Goal: Task Accomplishment & Management: Use online tool/utility

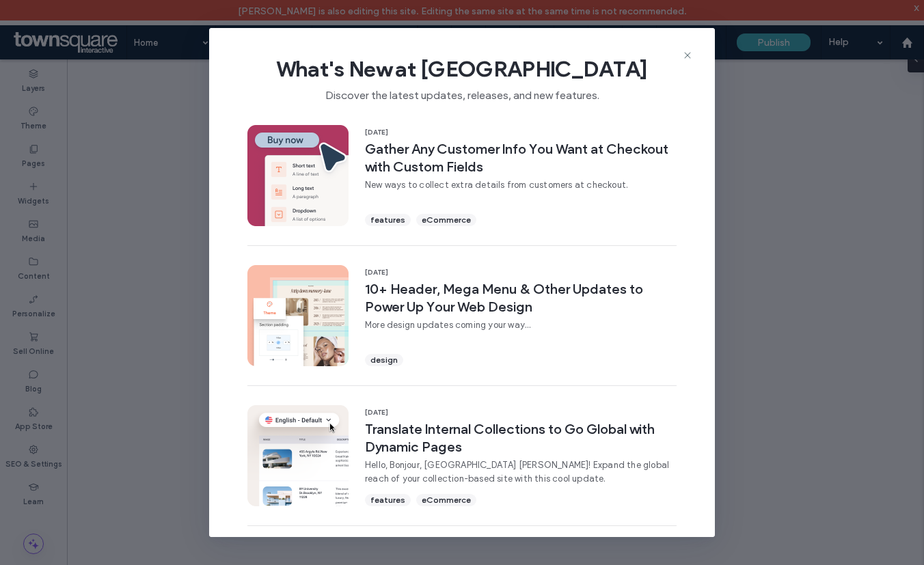
click at [688, 53] on icon at bounding box center [687, 55] width 11 height 11
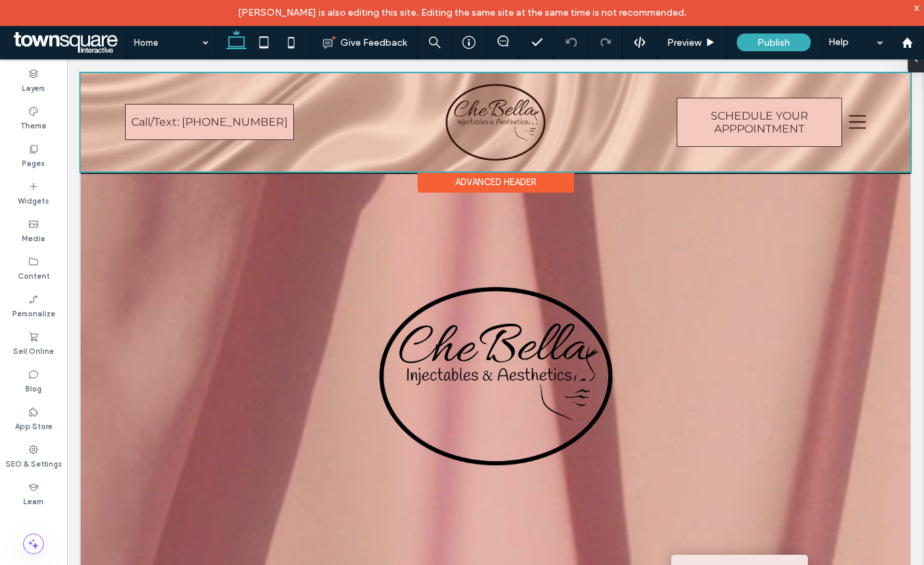
click at [853, 117] on div at bounding box center [496, 122] width 830 height 98
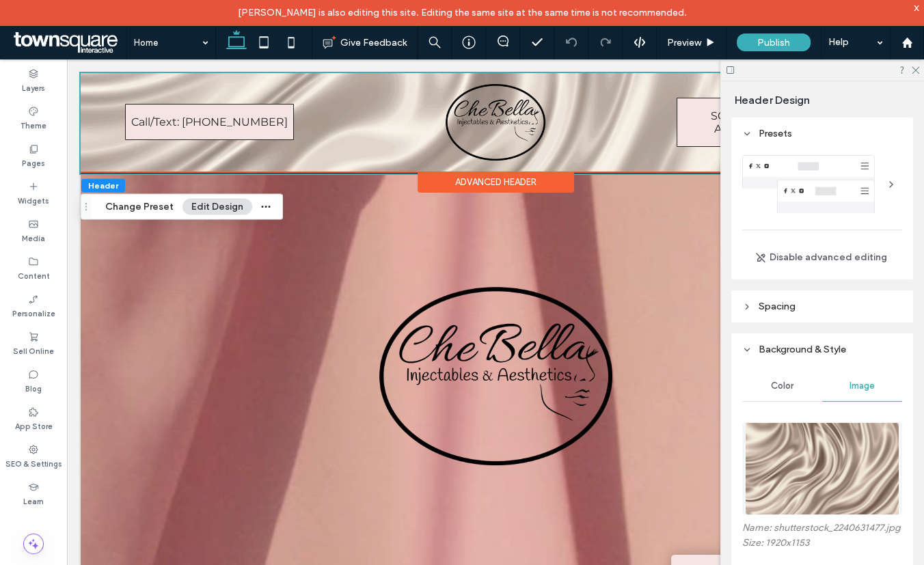
click at [921, 70] on div at bounding box center [823, 69] width 204 height 21
click at [913, 68] on use at bounding box center [916, 71] width 8 height 8
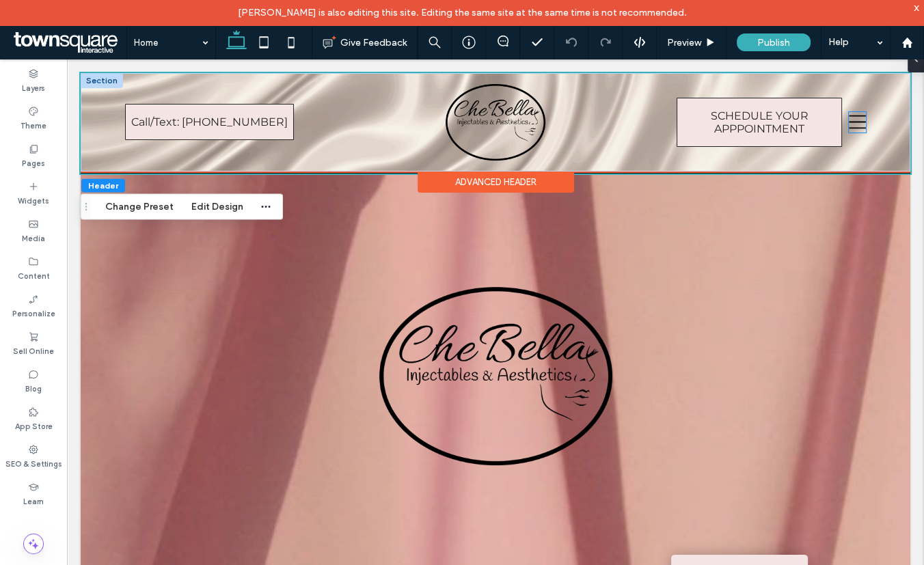
click at [849, 126] on icon at bounding box center [858, 122] width 18 height 21
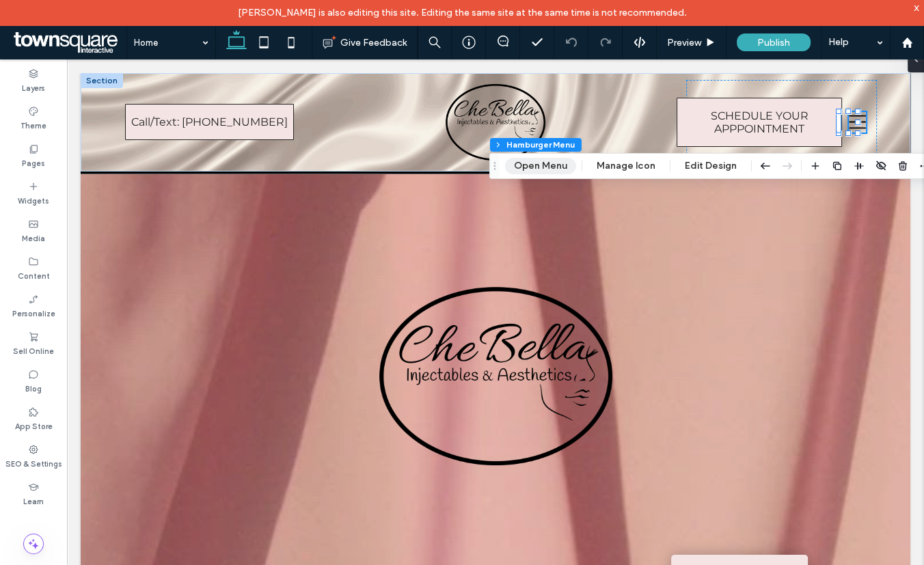
click at [552, 159] on button "Open Menu" at bounding box center [540, 166] width 71 height 16
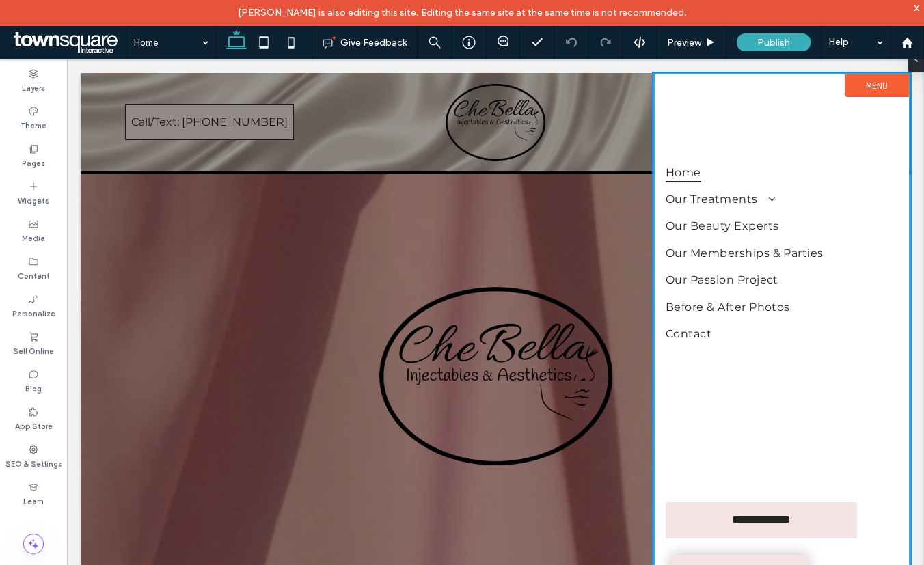
click at [860, 84] on label "Menu" at bounding box center [877, 86] width 64 height 23
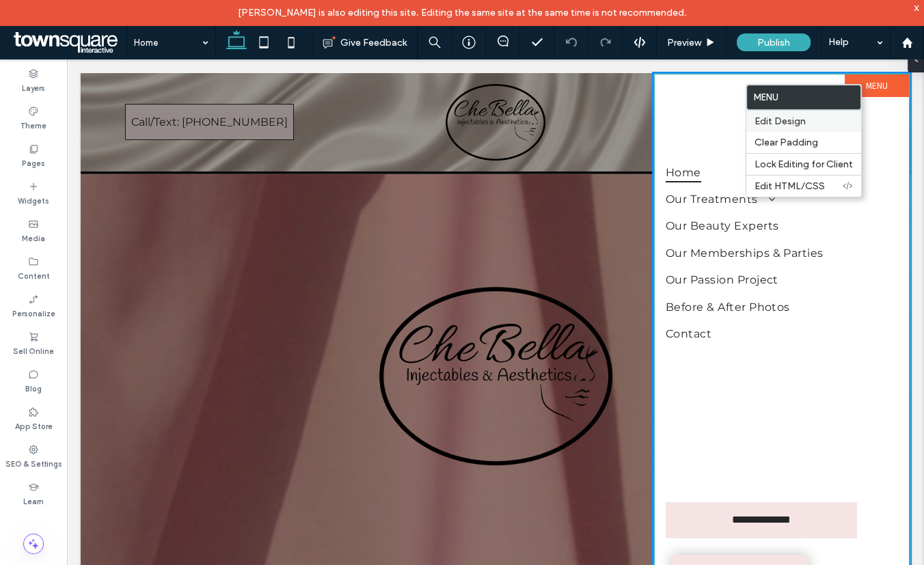
click at [780, 122] on span "Edit Design" at bounding box center [780, 122] width 51 height 12
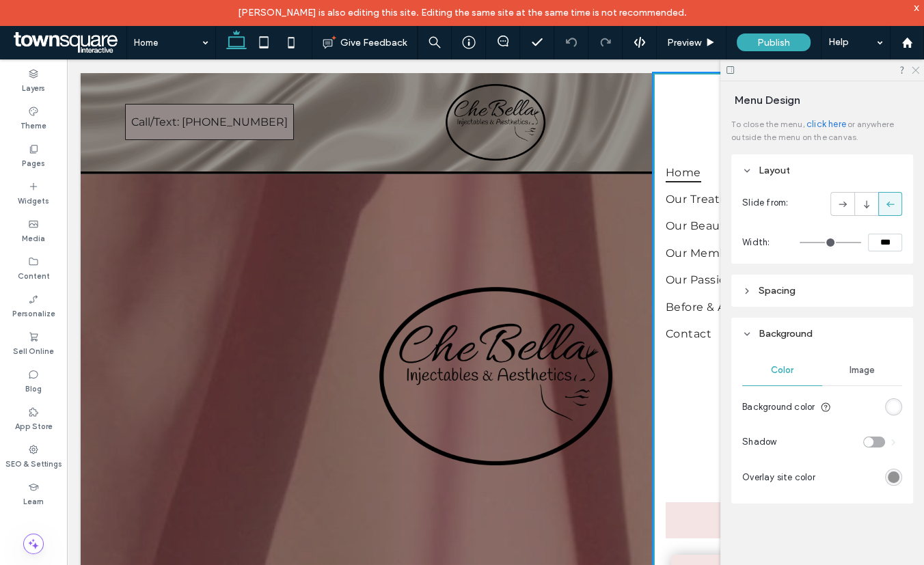
click at [916, 70] on use at bounding box center [916, 71] width 8 height 8
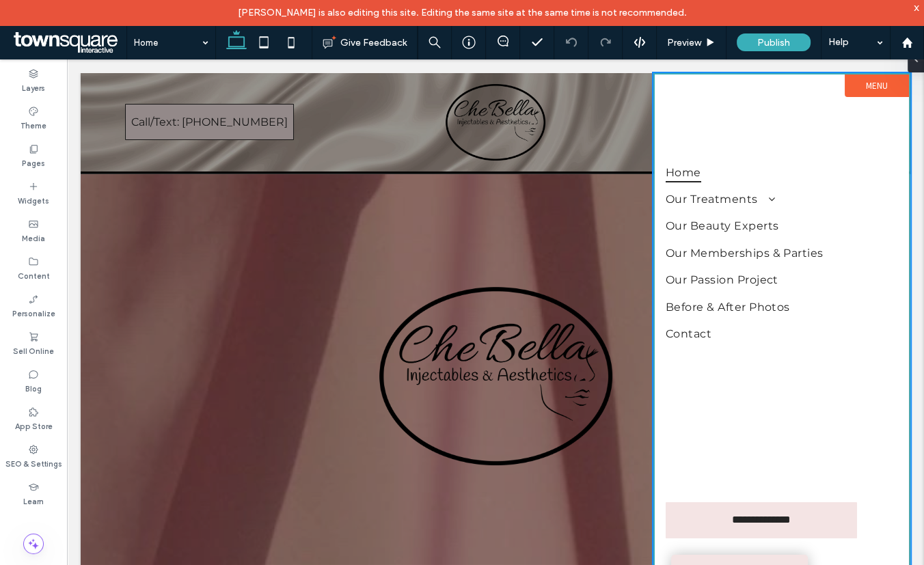
click at [598, 118] on div at bounding box center [496, 330] width 830 height 514
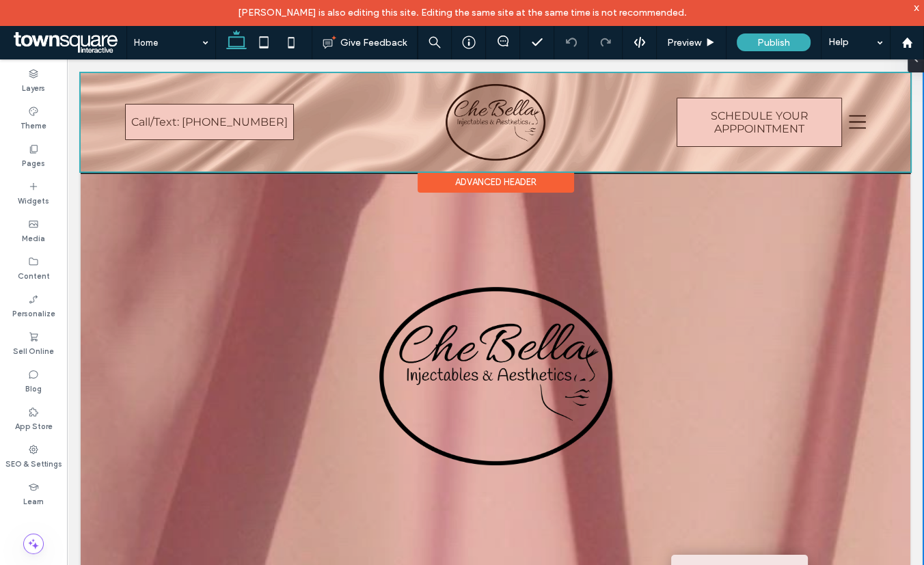
click at [851, 121] on div at bounding box center [496, 122] width 830 height 98
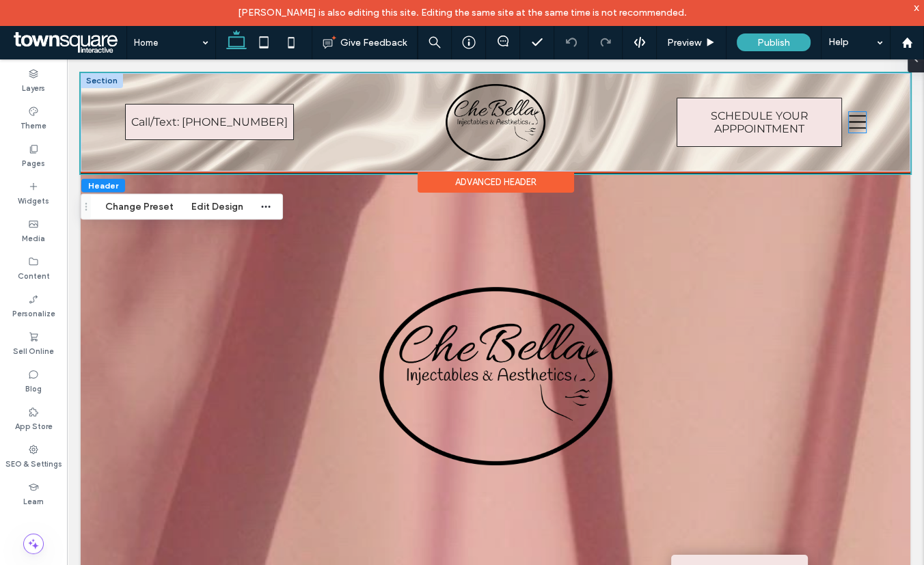
click at [853, 123] on icon at bounding box center [858, 122] width 18 height 21
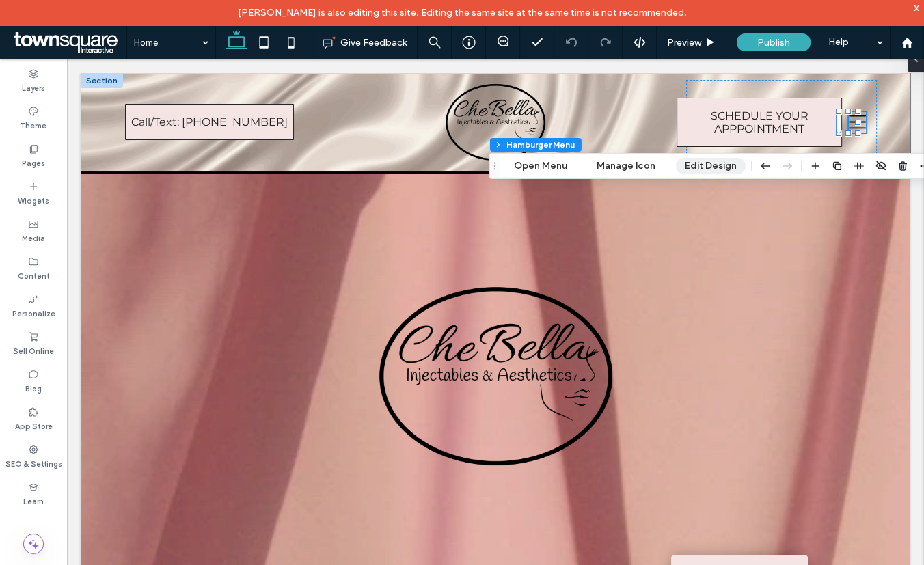
click at [690, 165] on button "Edit Design" at bounding box center [711, 166] width 70 height 16
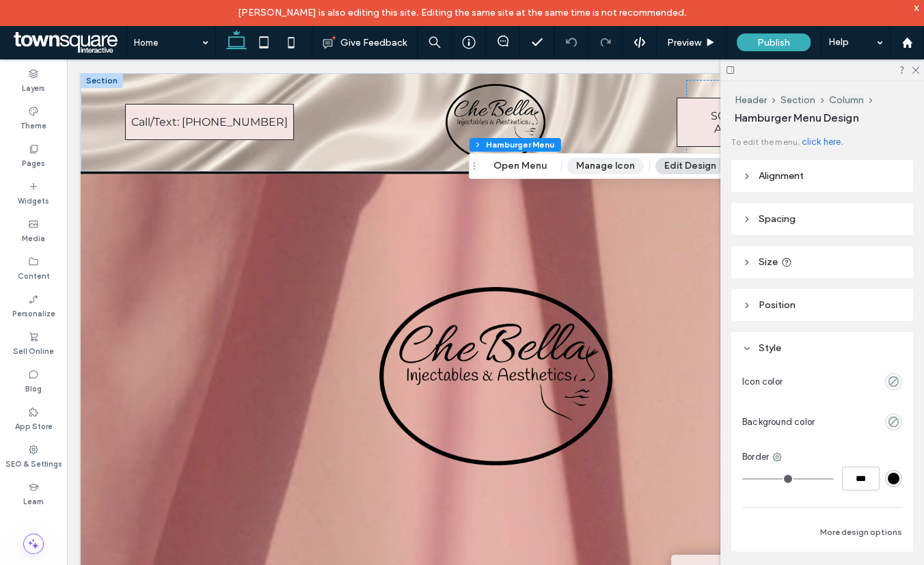
click at [611, 170] on button "Manage Icon" at bounding box center [606, 166] width 77 height 16
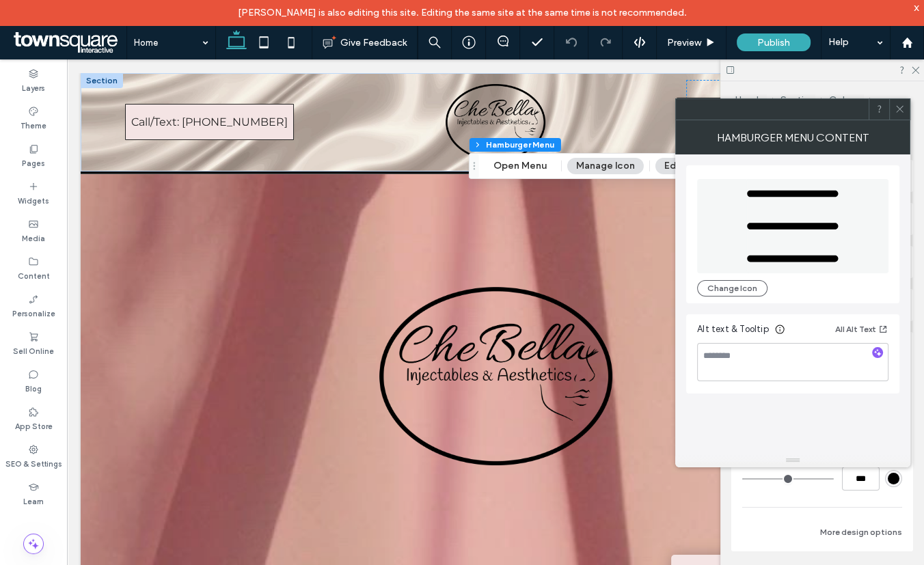
click at [898, 109] on icon at bounding box center [900, 109] width 10 height 10
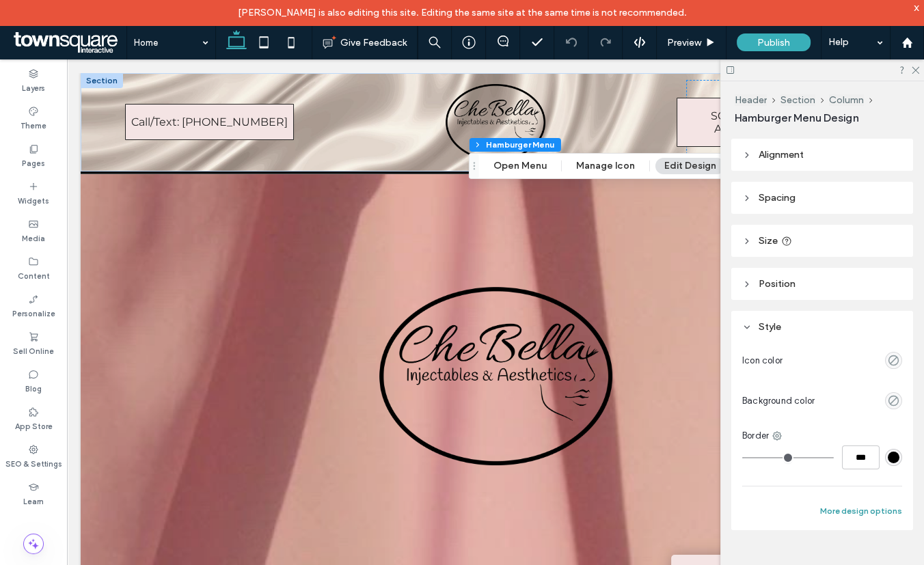
click at [835, 509] on button "More design options" at bounding box center [862, 511] width 82 height 16
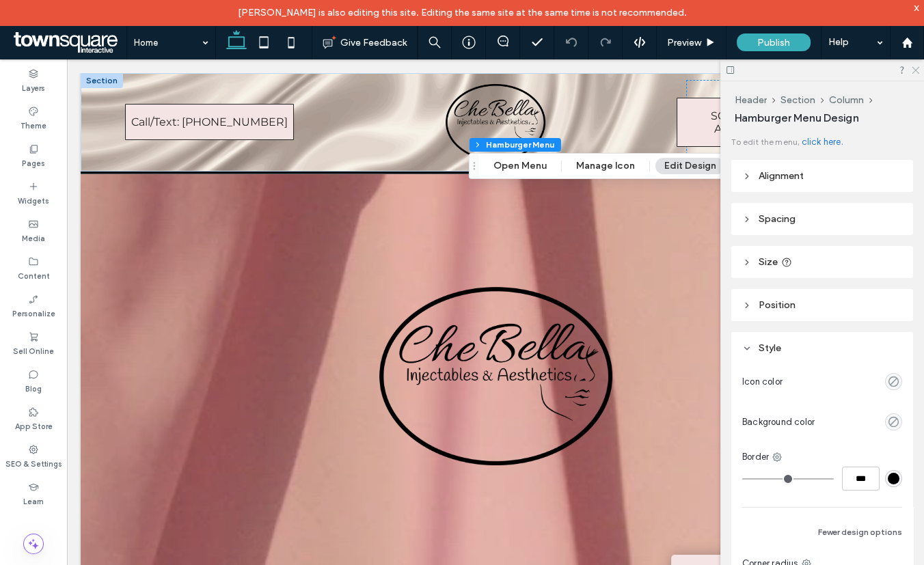
click at [913, 68] on icon at bounding box center [915, 69] width 9 height 9
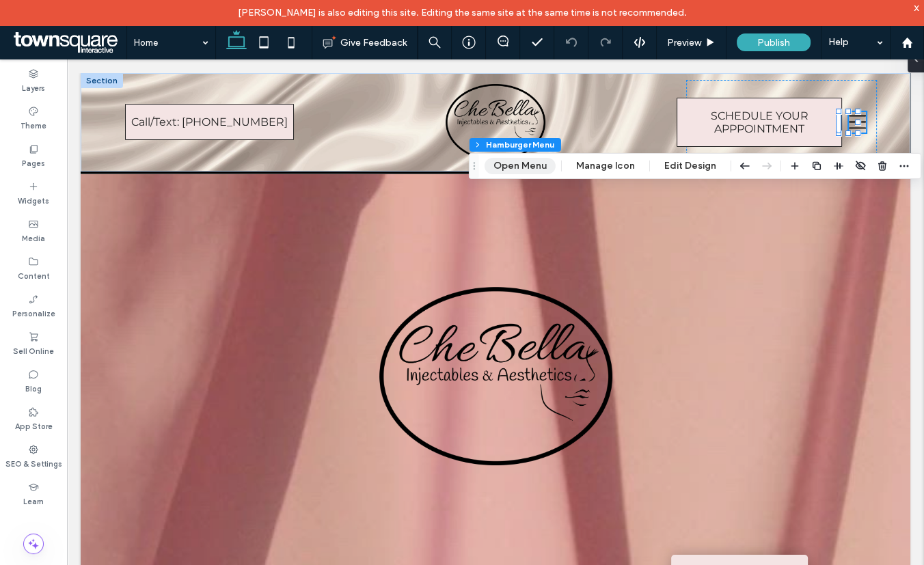
click at [544, 165] on button "Open Menu" at bounding box center [520, 166] width 71 height 16
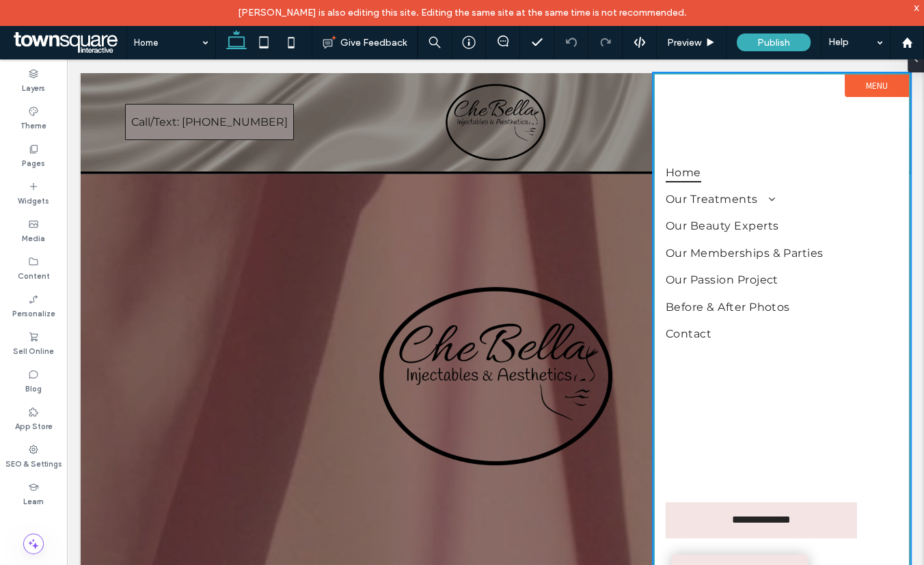
click at [876, 85] on label "Menu" at bounding box center [877, 86] width 64 height 23
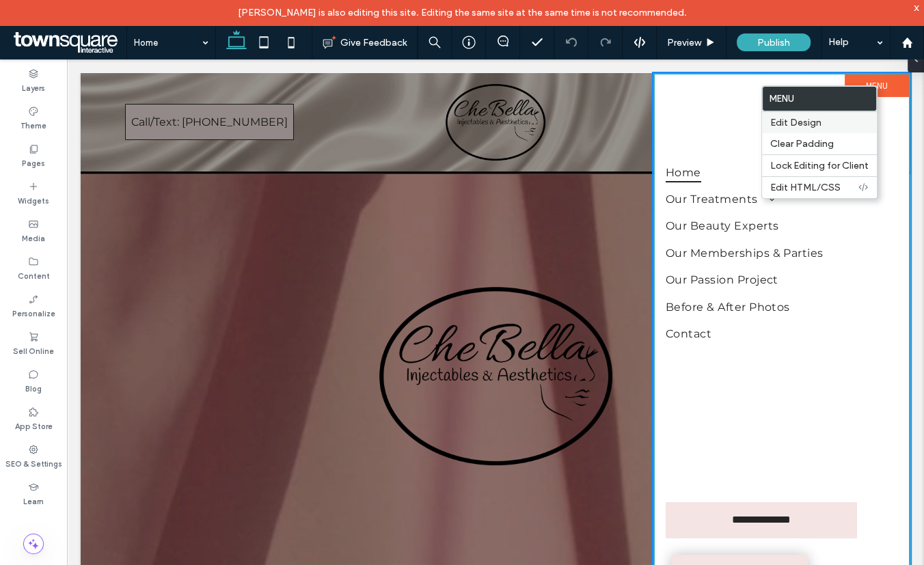
click at [795, 126] on span "Edit Design" at bounding box center [796, 123] width 51 height 12
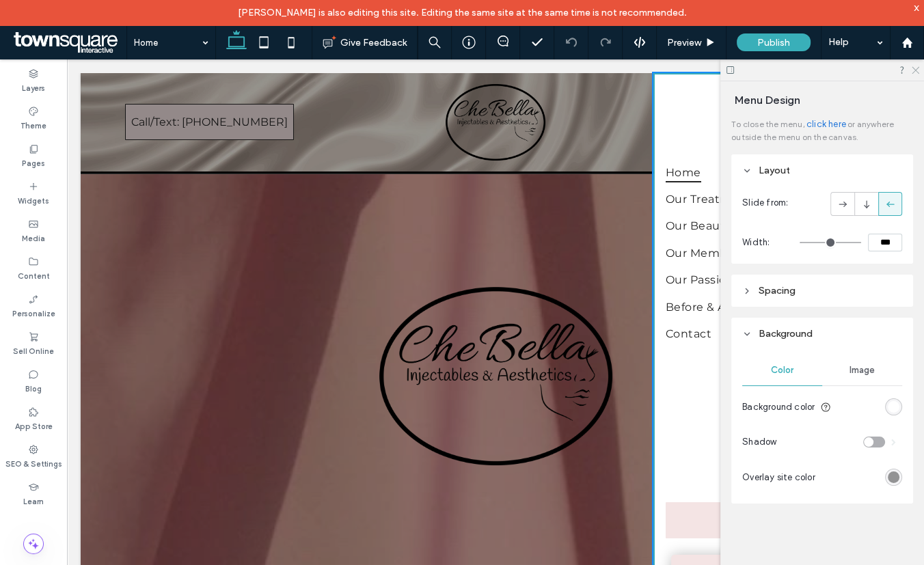
click at [919, 71] on icon at bounding box center [915, 69] width 9 height 9
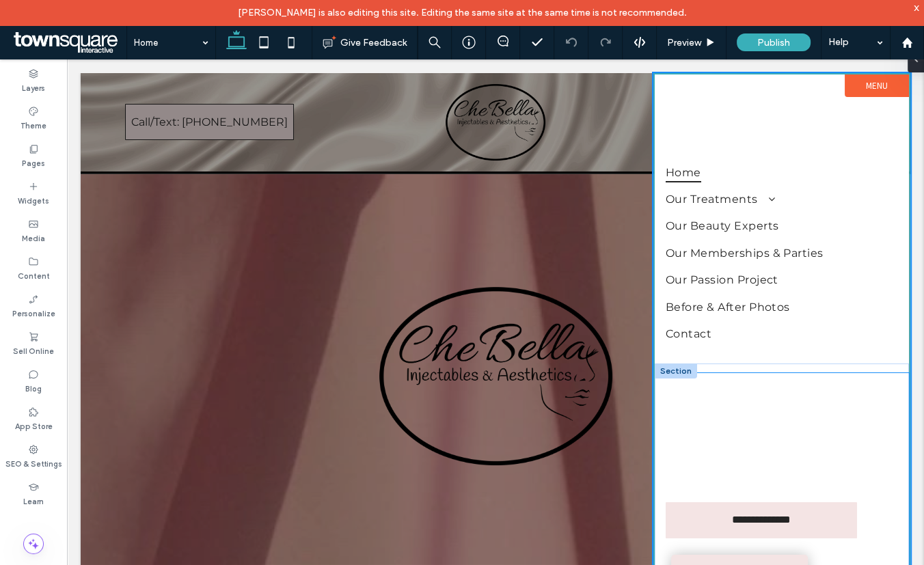
click at [754, 442] on div "**********" at bounding box center [782, 520] width 254 height 294
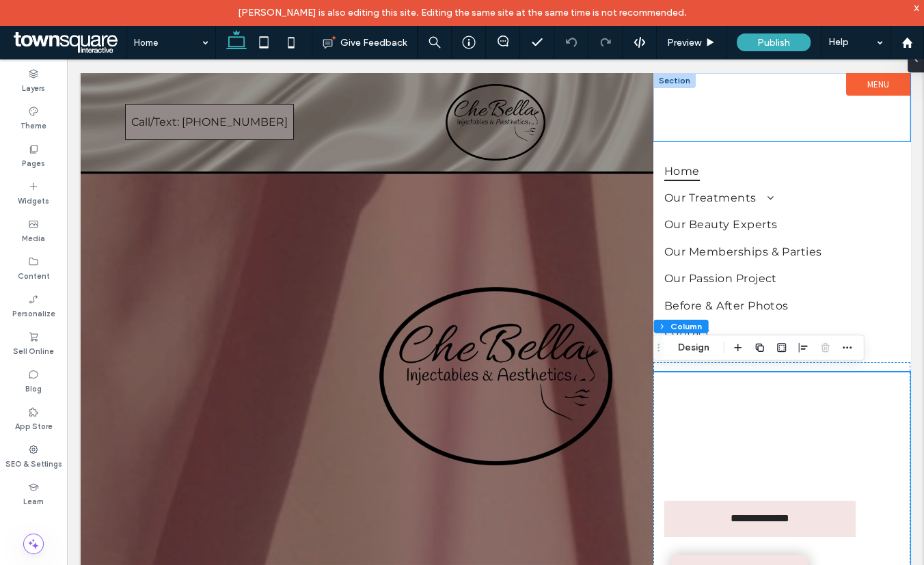
click at [816, 76] on div at bounding box center [782, 107] width 257 height 68
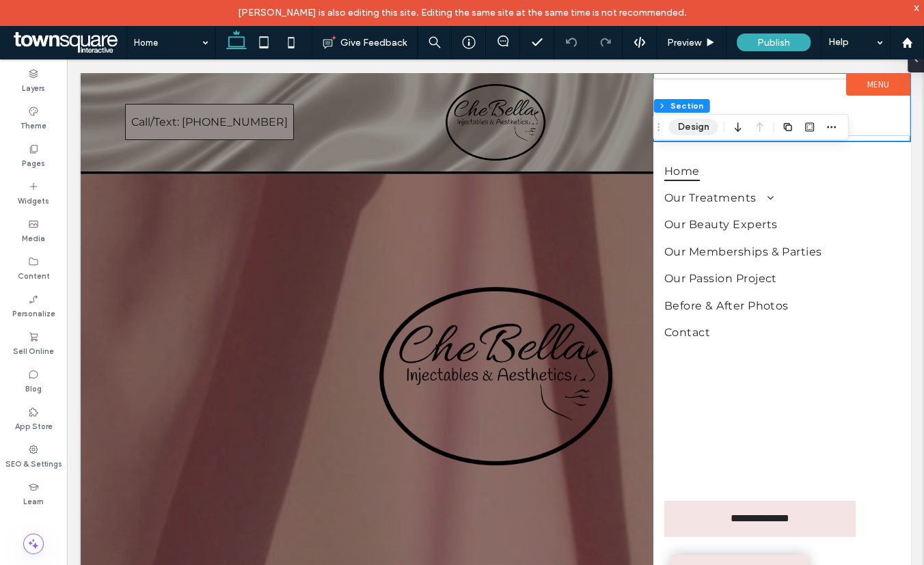
click at [691, 124] on button "Design" at bounding box center [693, 127] width 49 height 16
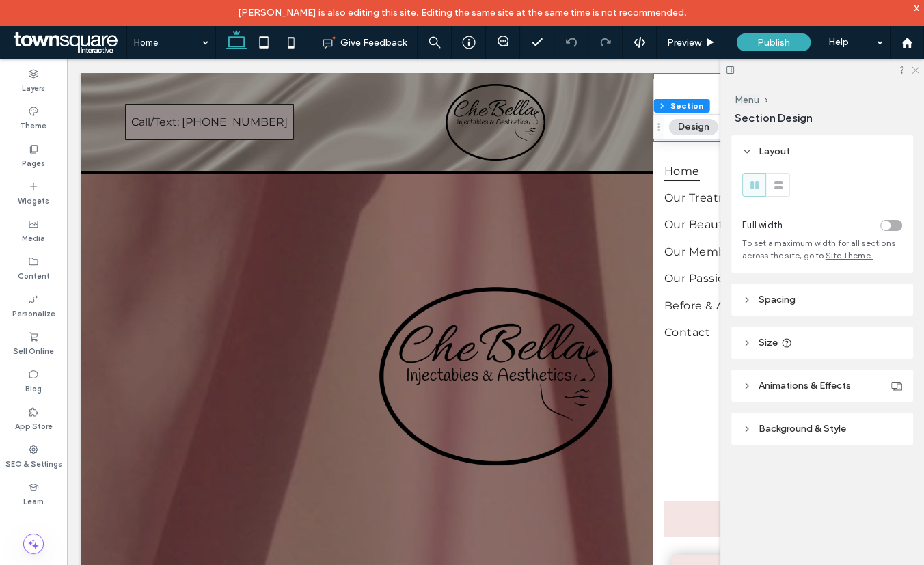
click at [918, 66] on icon at bounding box center [915, 69] width 9 height 9
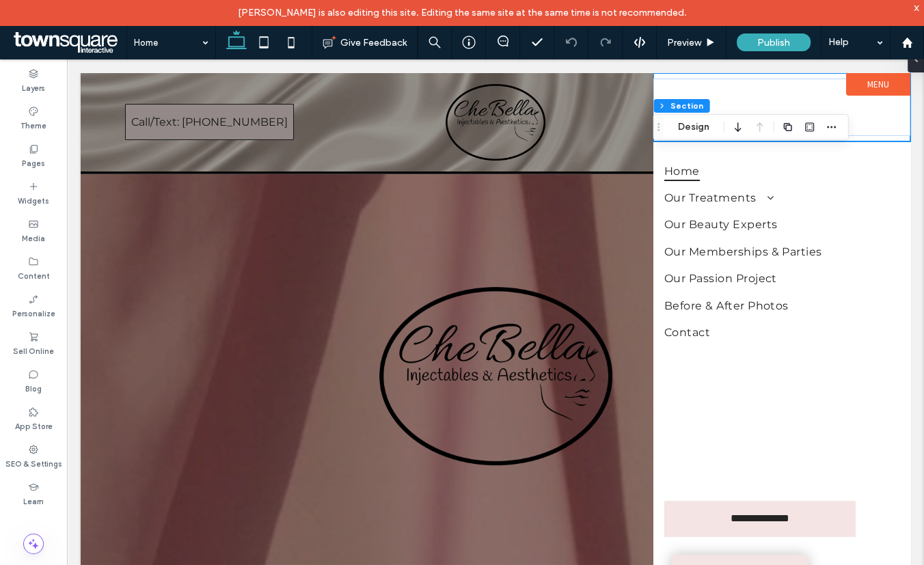
click at [855, 83] on label "Menu" at bounding box center [878, 84] width 64 height 23
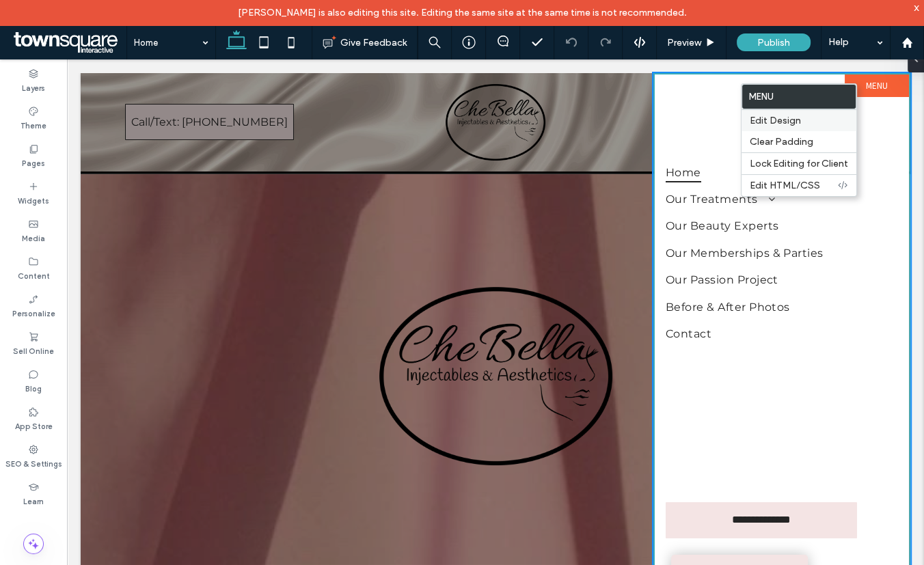
click at [788, 122] on span "Edit Design" at bounding box center [775, 121] width 51 height 12
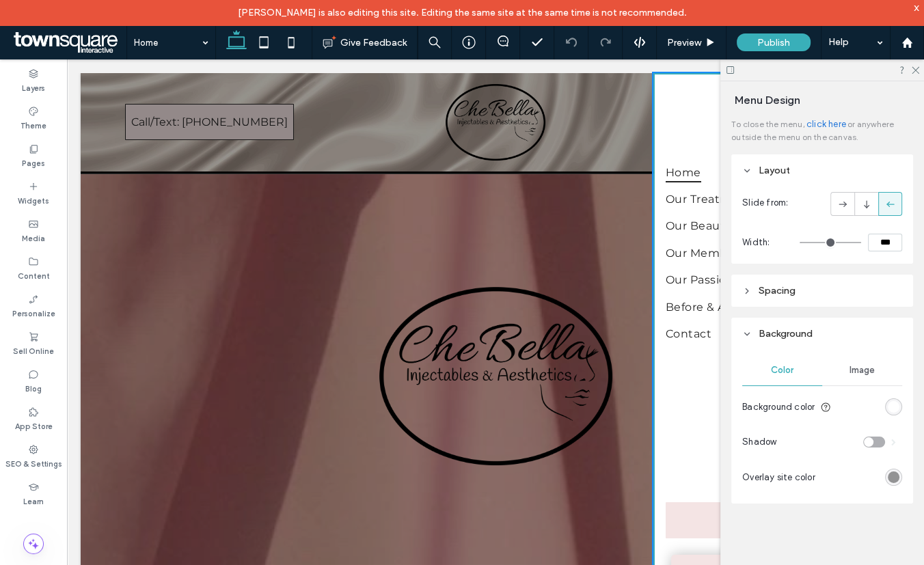
click at [751, 285] on header "Spacing" at bounding box center [823, 291] width 182 height 32
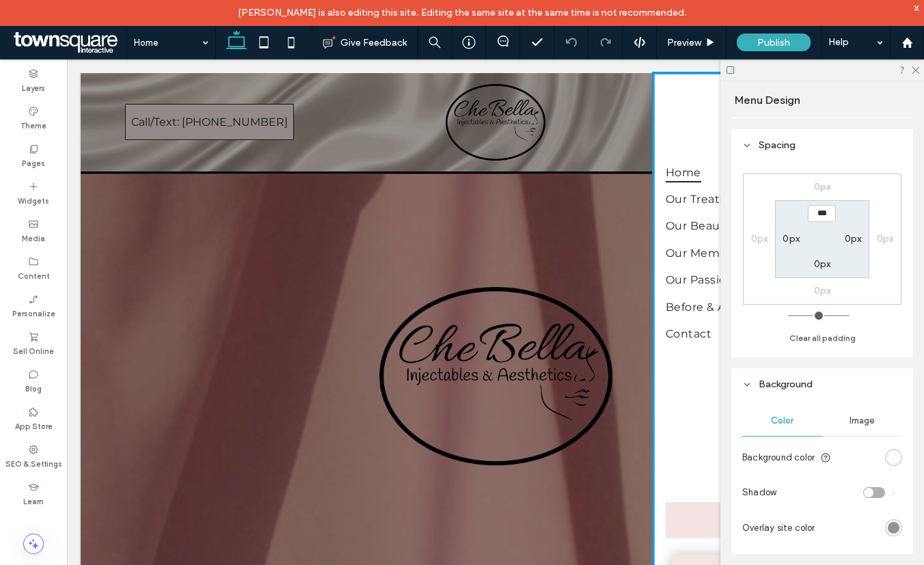
scroll to position [169, 0]
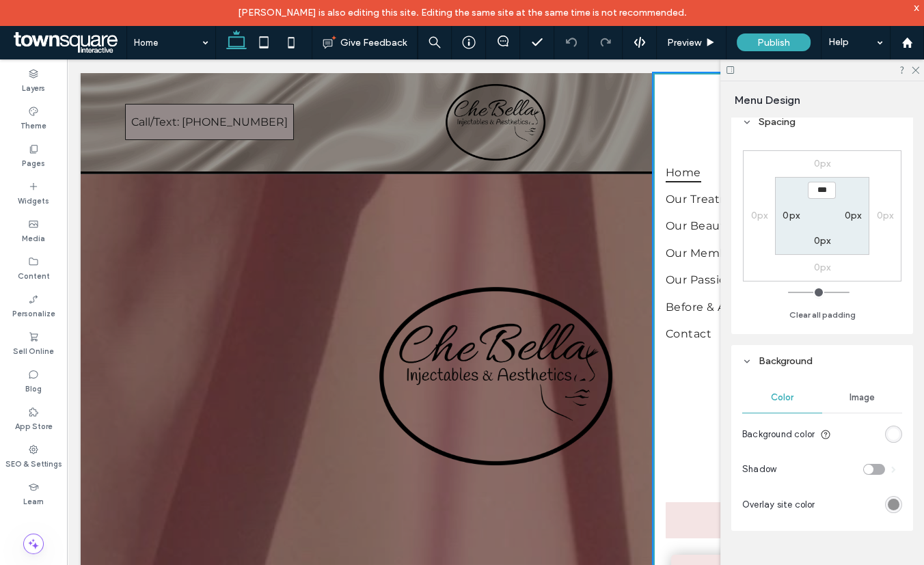
click at [888, 431] on div "rgb(255, 255, 255)" at bounding box center [894, 435] width 12 height 12
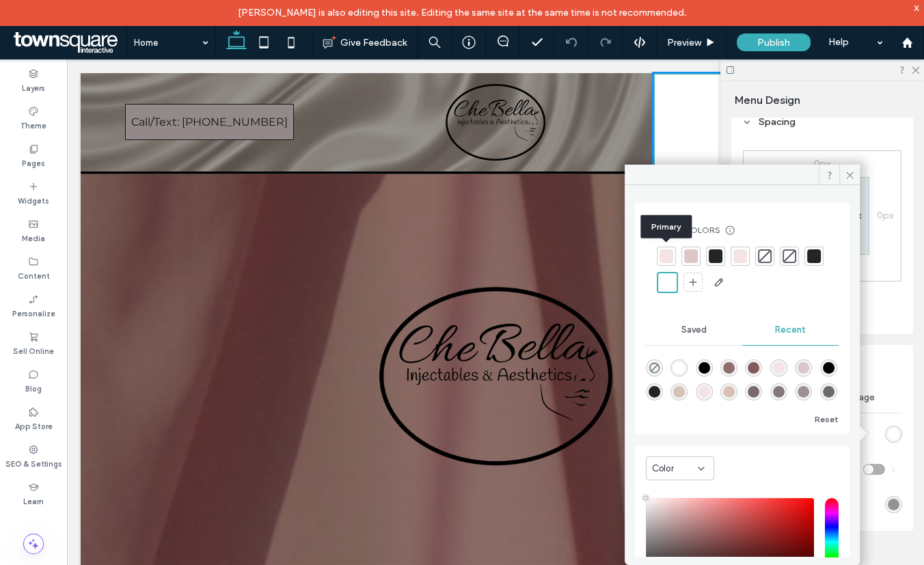
click at [669, 258] on div at bounding box center [667, 257] width 14 height 14
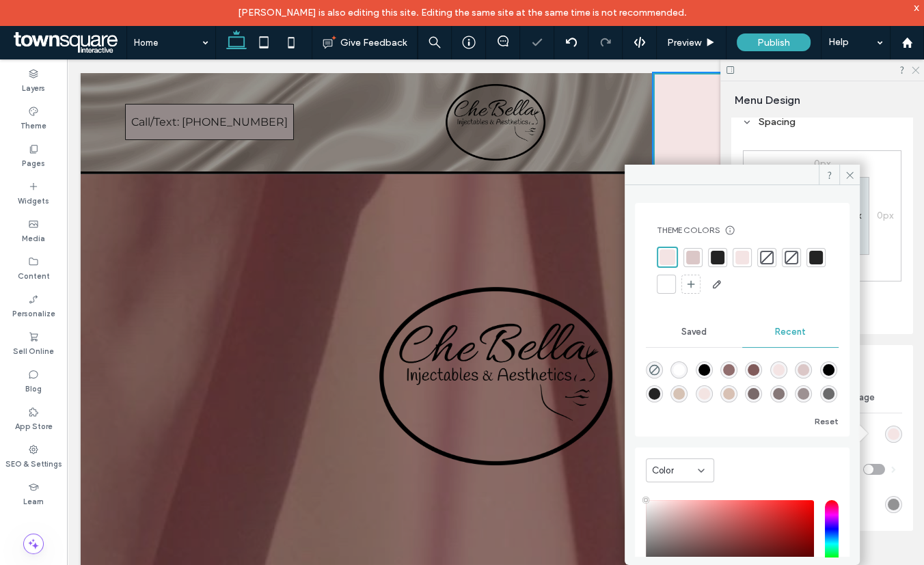
click at [914, 68] on use at bounding box center [916, 71] width 8 height 8
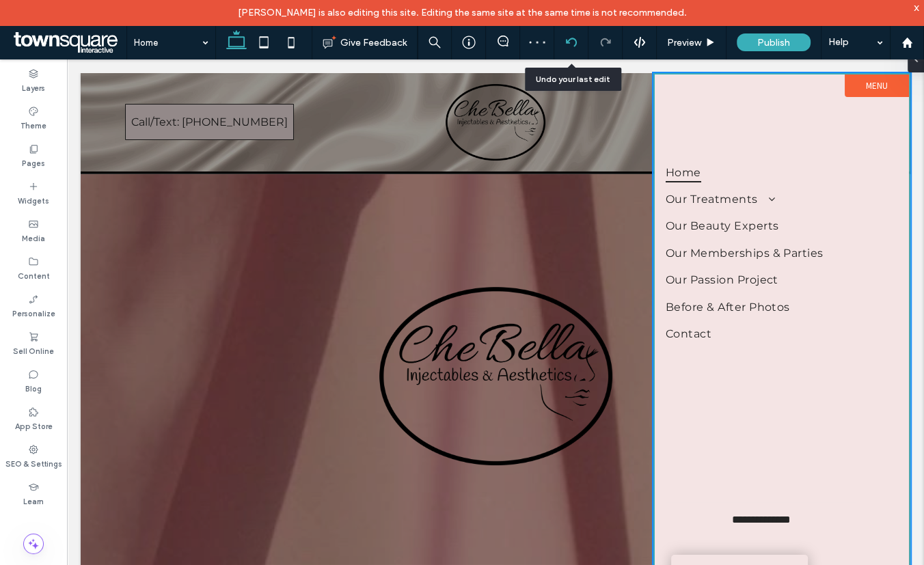
click at [568, 40] on icon at bounding box center [571, 42] width 11 height 11
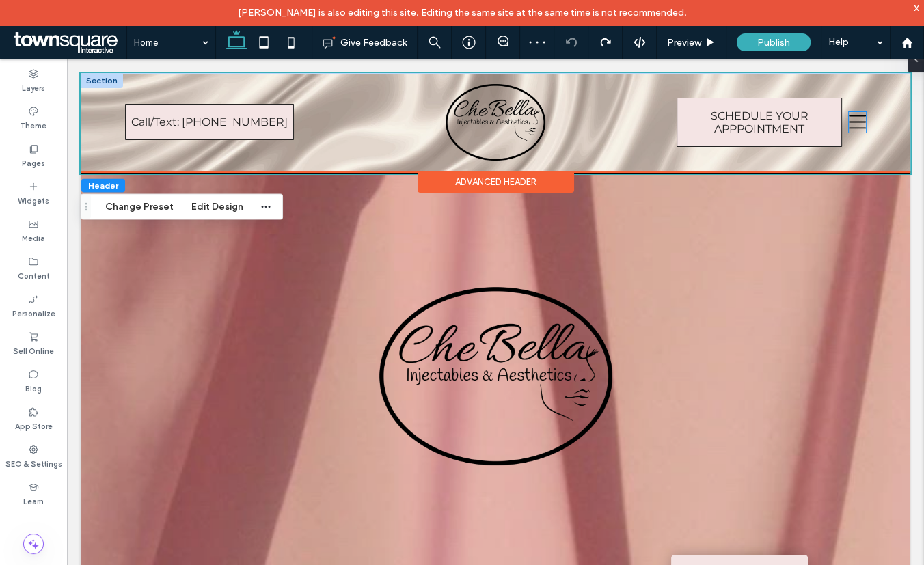
scroll to position [0, 0]
click at [852, 123] on icon at bounding box center [858, 122] width 18 height 21
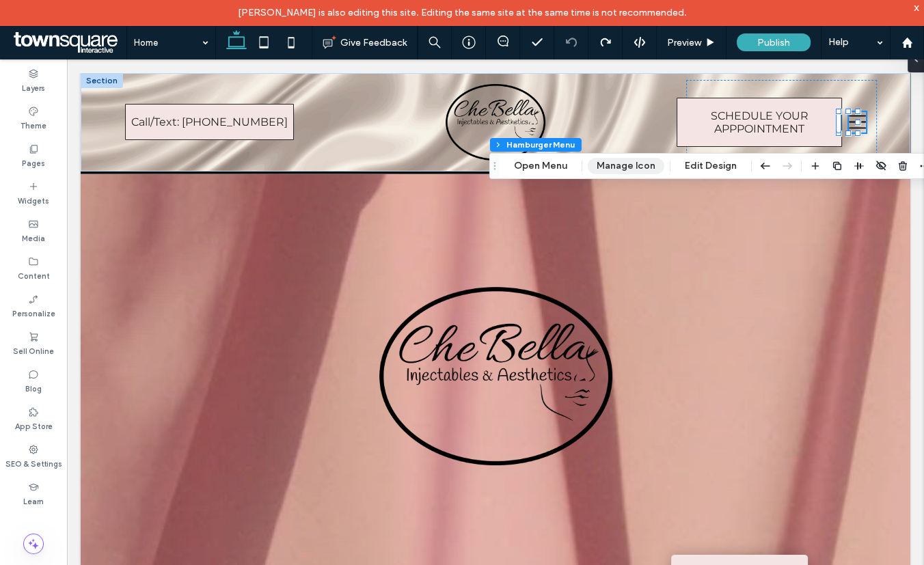
click at [630, 163] on button "Manage Icon" at bounding box center [626, 166] width 77 height 16
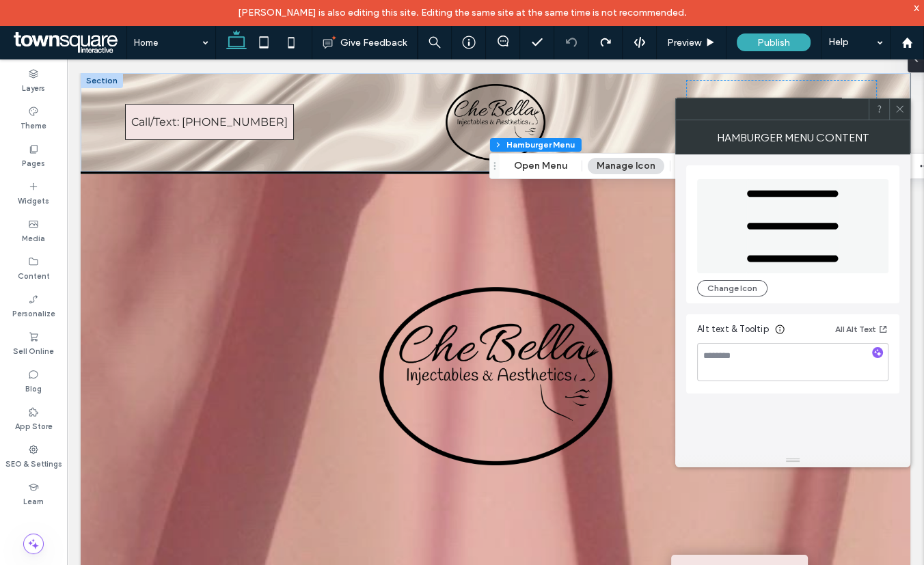
click at [896, 108] on icon at bounding box center [900, 109] width 10 height 10
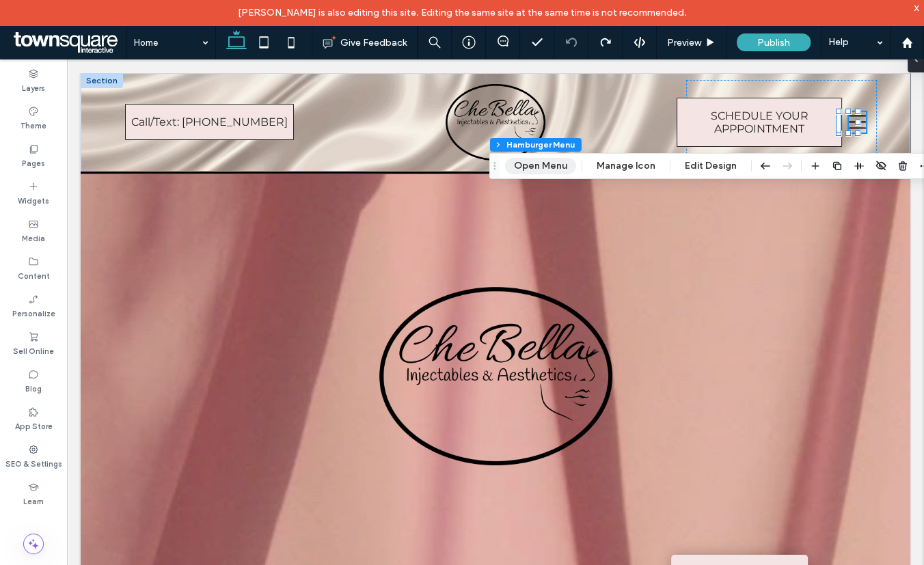
click at [544, 164] on button "Open Menu" at bounding box center [540, 166] width 71 height 16
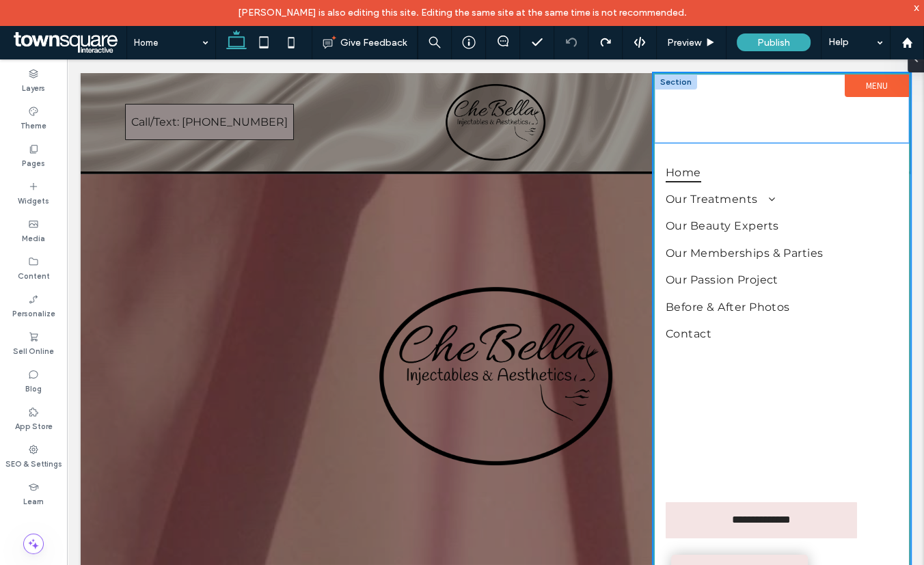
click at [704, 77] on div at bounding box center [782, 109] width 254 height 68
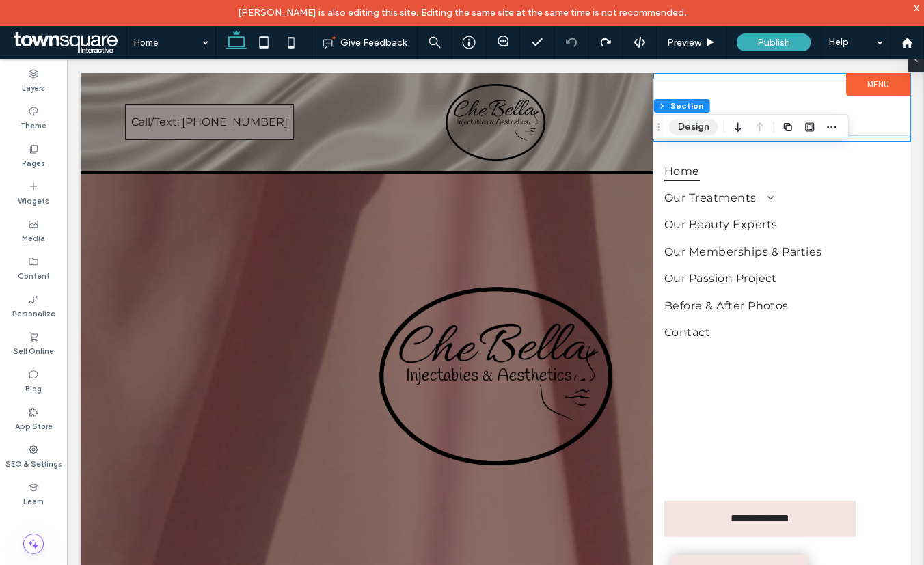
click at [694, 126] on button "Design" at bounding box center [693, 127] width 49 height 16
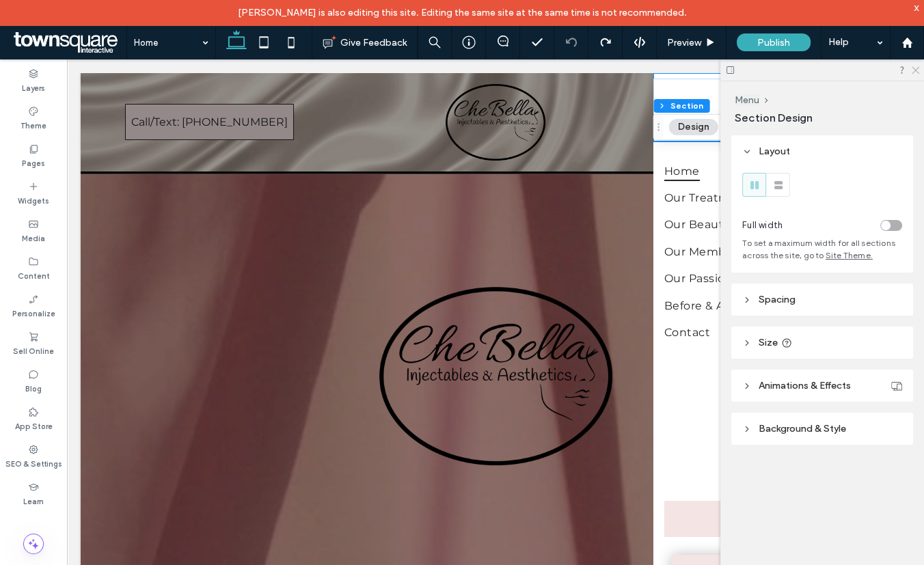
click at [913, 69] on icon at bounding box center [915, 69] width 9 height 9
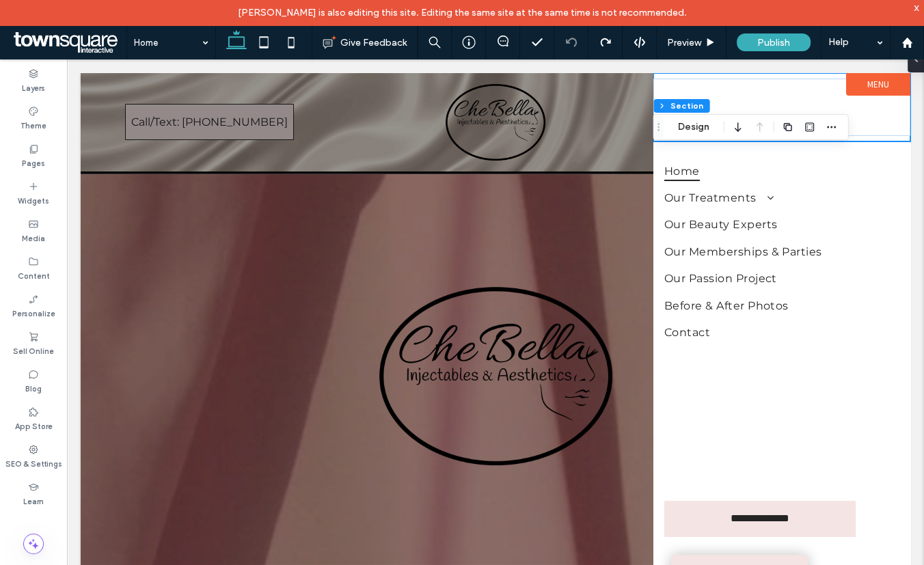
click at [857, 88] on label "Menu" at bounding box center [878, 84] width 64 height 23
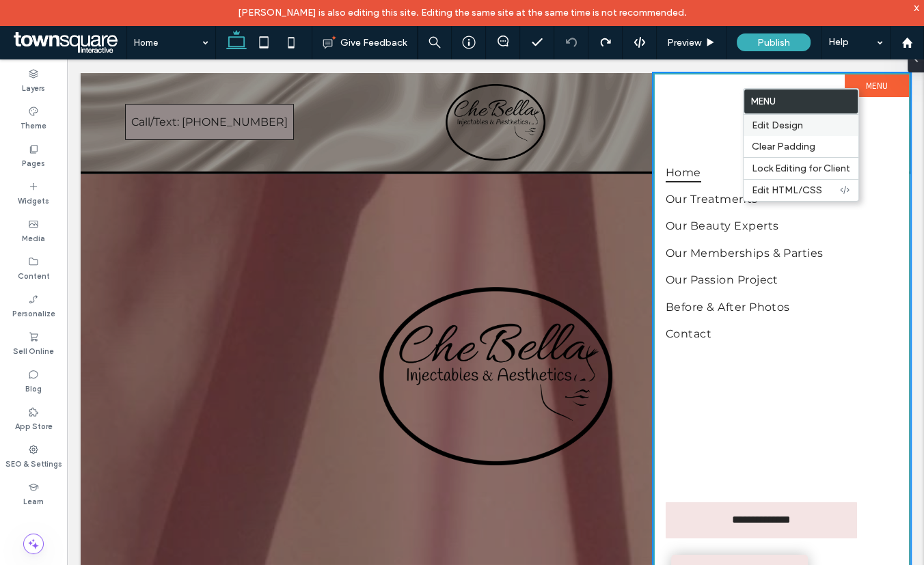
click at [795, 124] on span "Edit Design" at bounding box center [777, 126] width 51 height 12
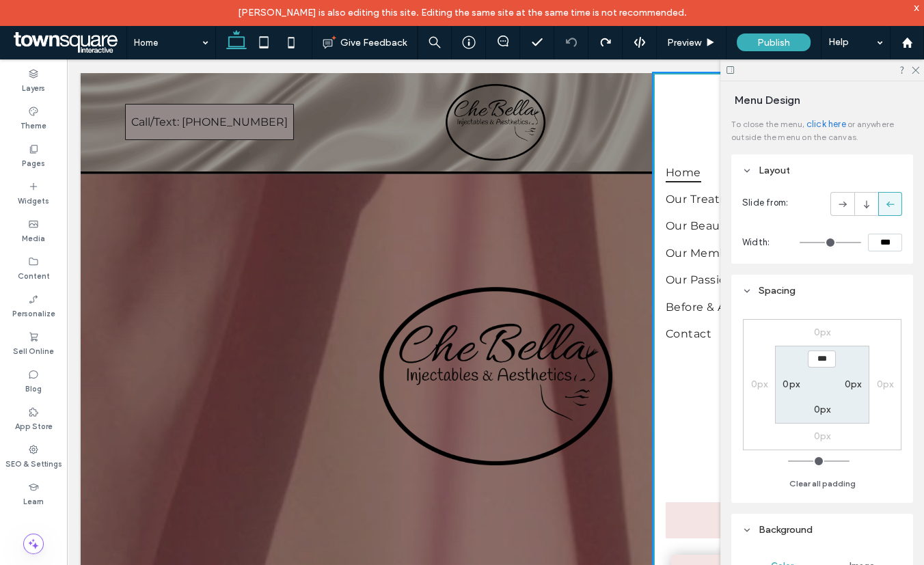
click at [920, 68] on div at bounding box center [823, 69] width 204 height 21
click at [916, 69] on use at bounding box center [916, 71] width 8 height 8
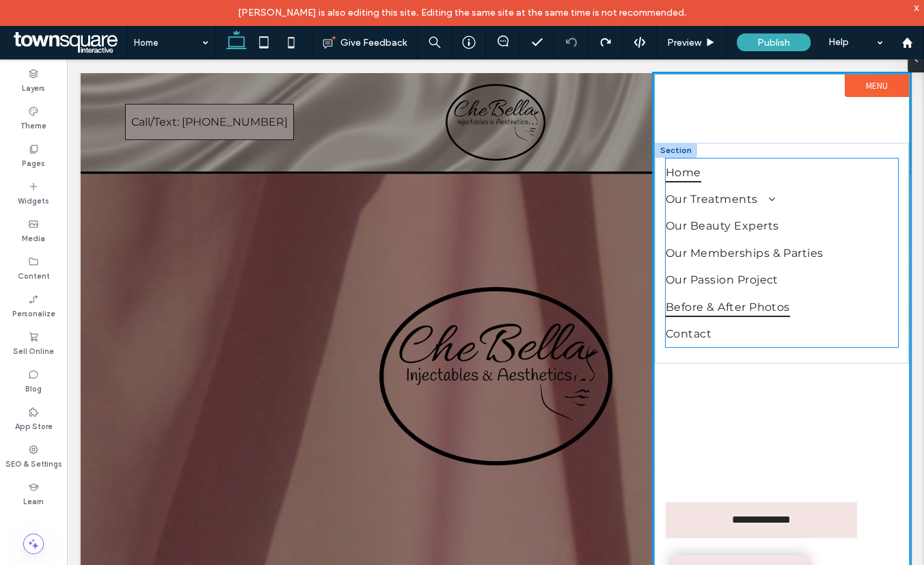
click at [798, 297] on link "Before & After Photos" at bounding box center [782, 306] width 232 height 27
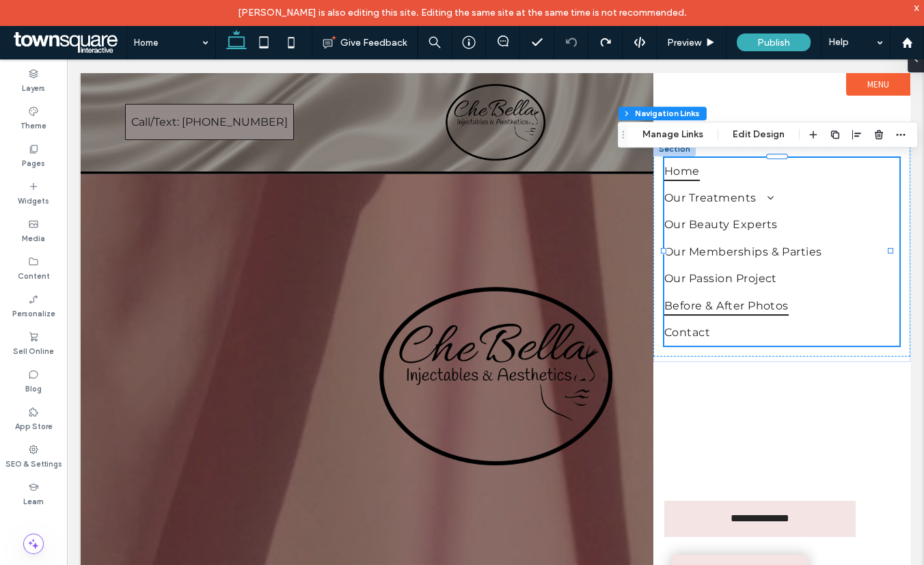
type input "***"
type input "****"
click at [853, 82] on label "Menu" at bounding box center [878, 84] width 64 height 23
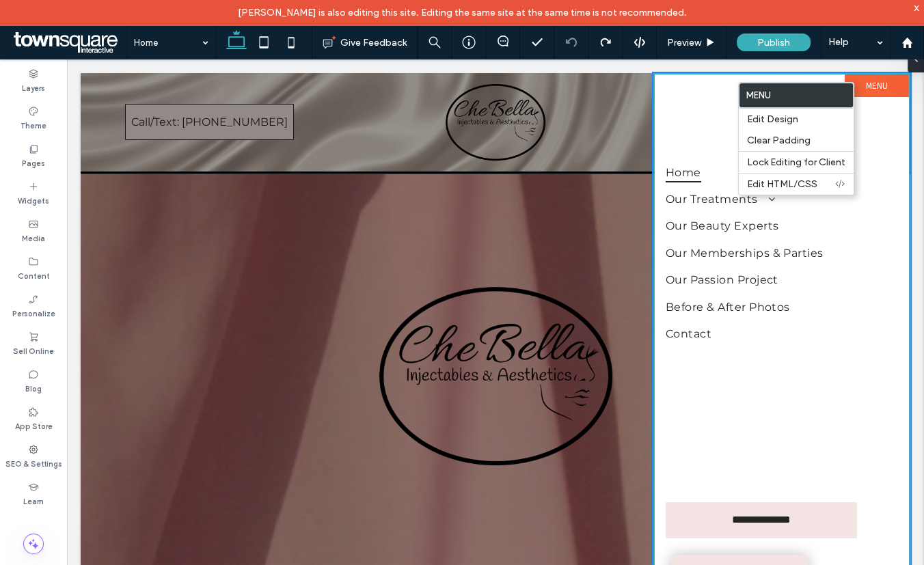
click at [630, 103] on div at bounding box center [496, 330] width 830 height 514
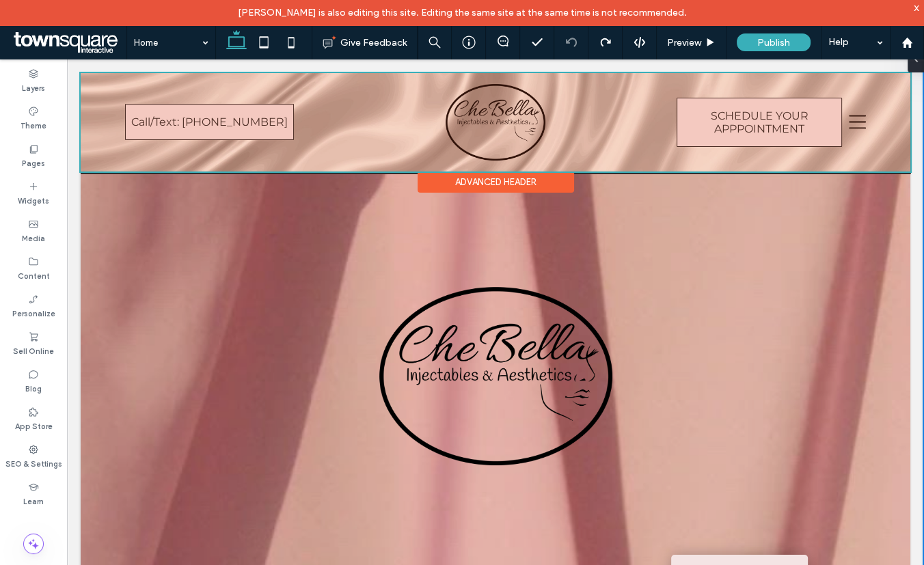
click at [844, 123] on div at bounding box center [496, 122] width 830 height 98
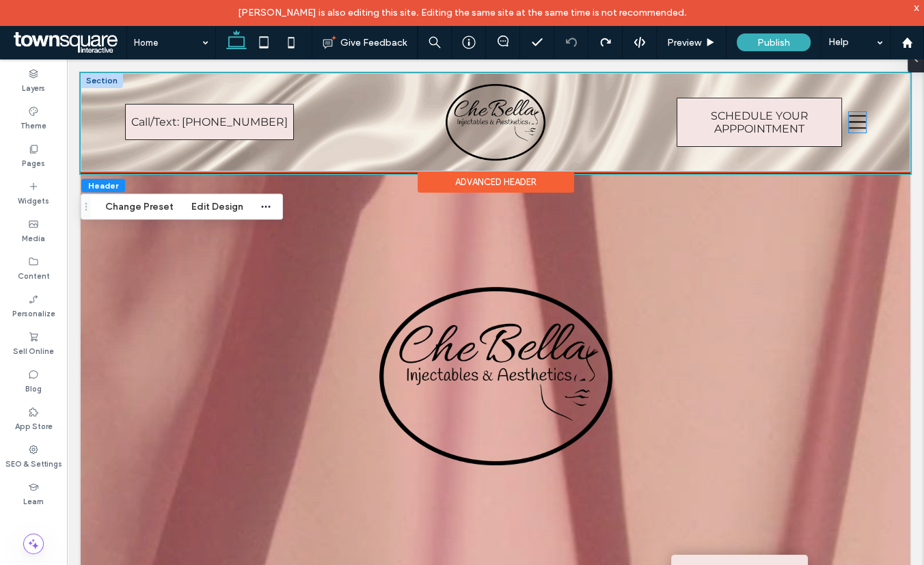
click at [849, 123] on icon at bounding box center [858, 122] width 18 height 21
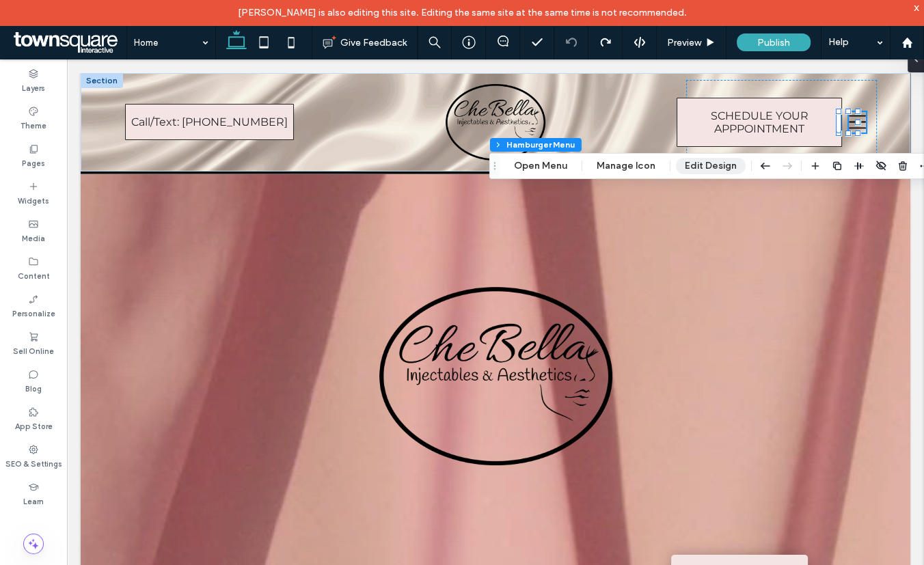
click at [697, 163] on button "Edit Design" at bounding box center [711, 166] width 70 height 16
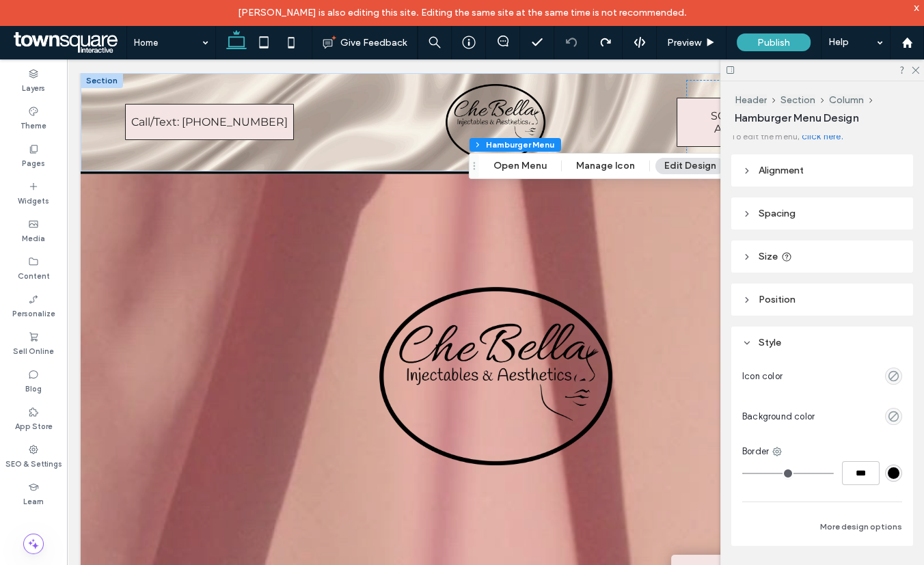
scroll to position [21, 0]
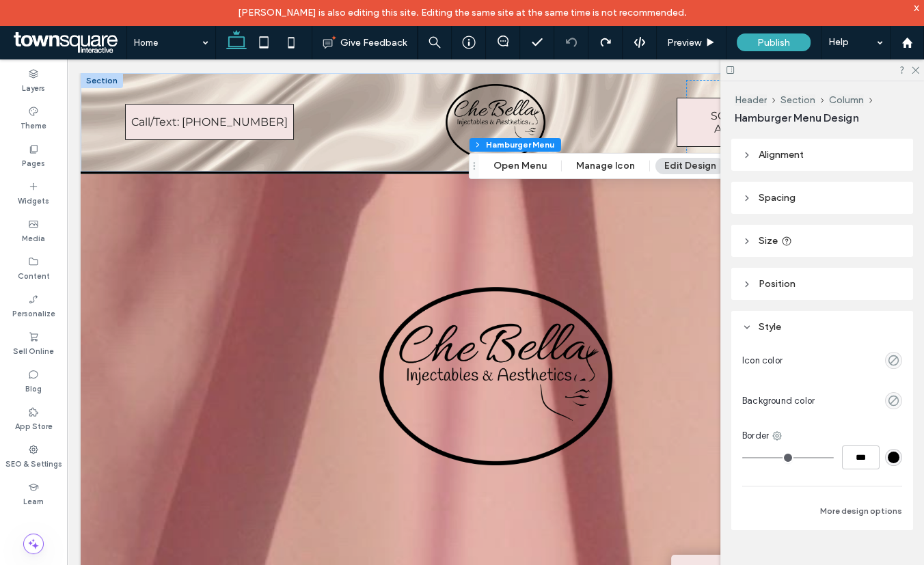
click at [885, 362] on div "empty color" at bounding box center [893, 360] width 17 height 17
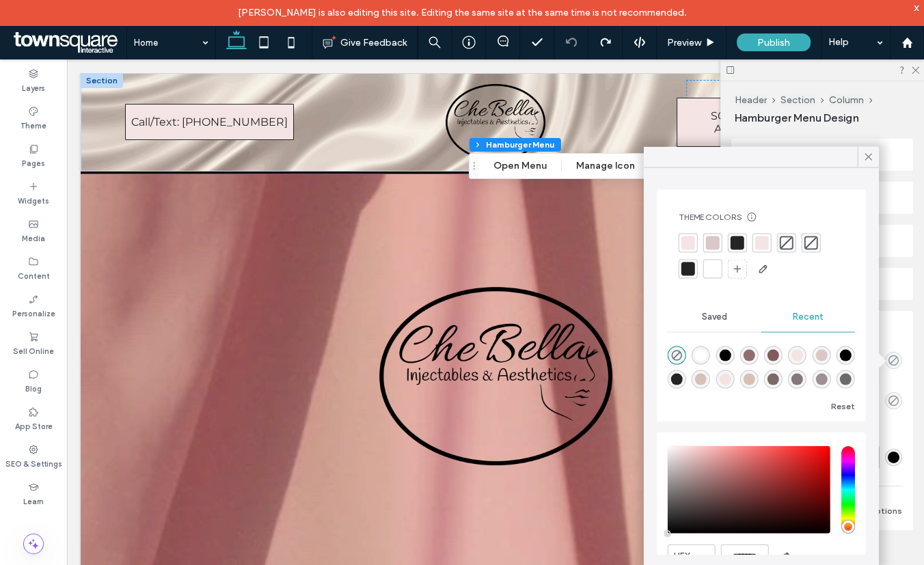
click at [740, 244] on div at bounding box center [738, 244] width 14 height 14
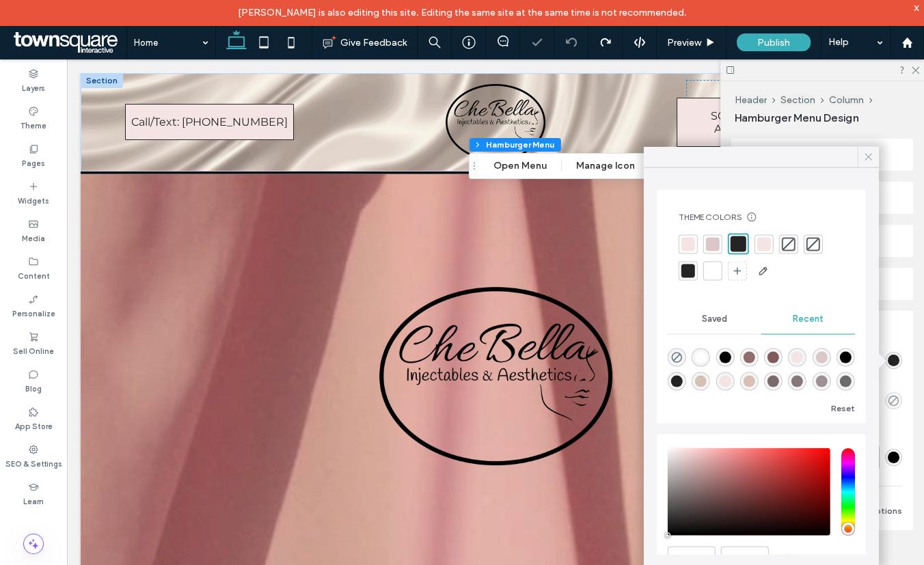
click at [866, 154] on use at bounding box center [869, 156] width 7 height 7
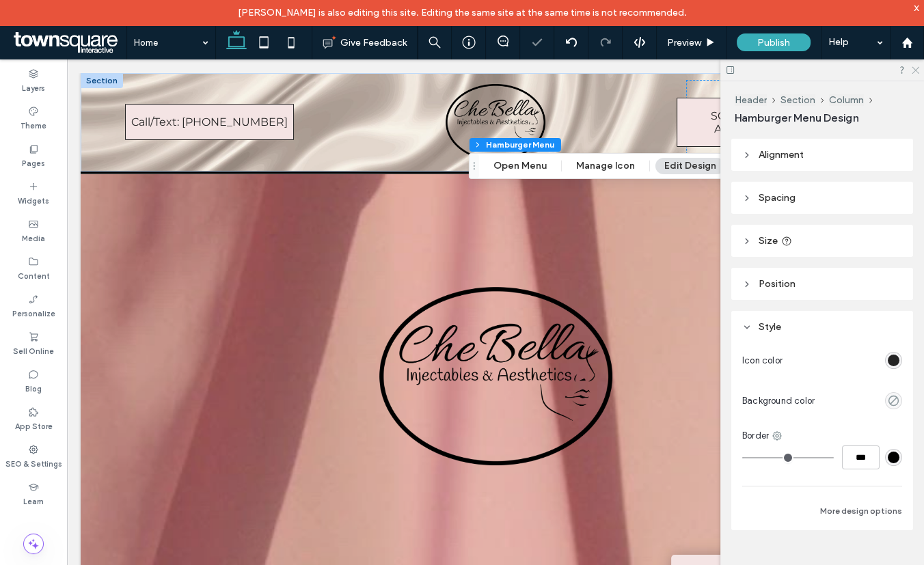
click at [915, 68] on icon at bounding box center [915, 69] width 9 height 9
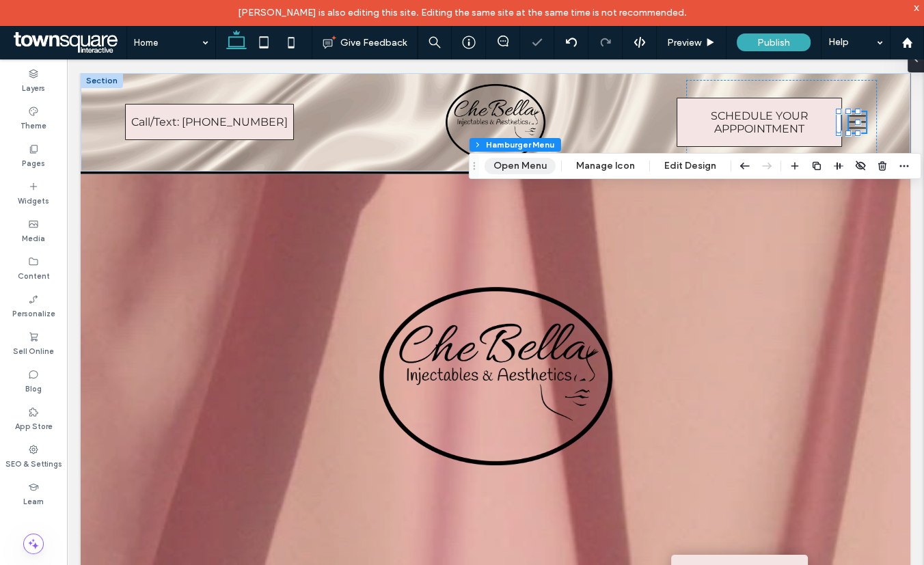
click at [532, 165] on button "Open Menu" at bounding box center [520, 166] width 71 height 16
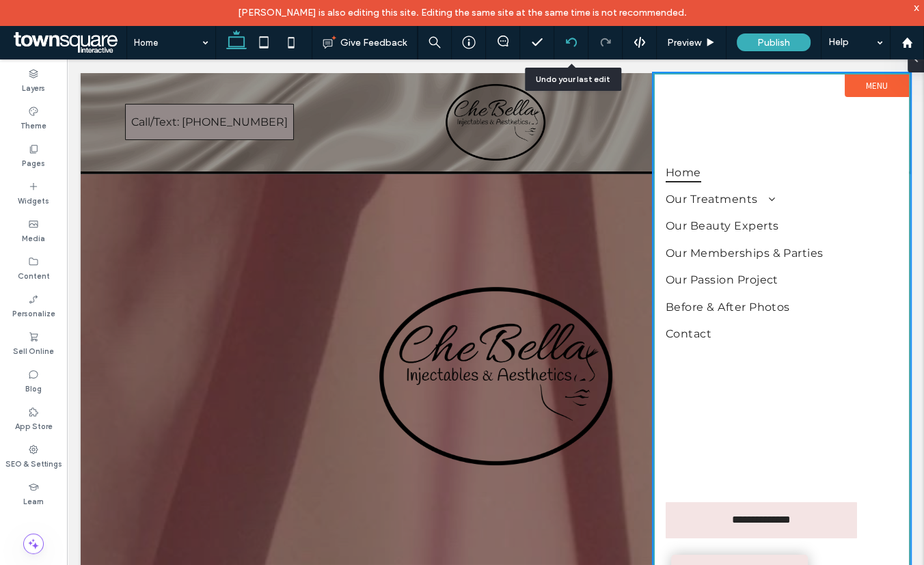
click at [570, 37] on icon at bounding box center [571, 42] width 11 height 11
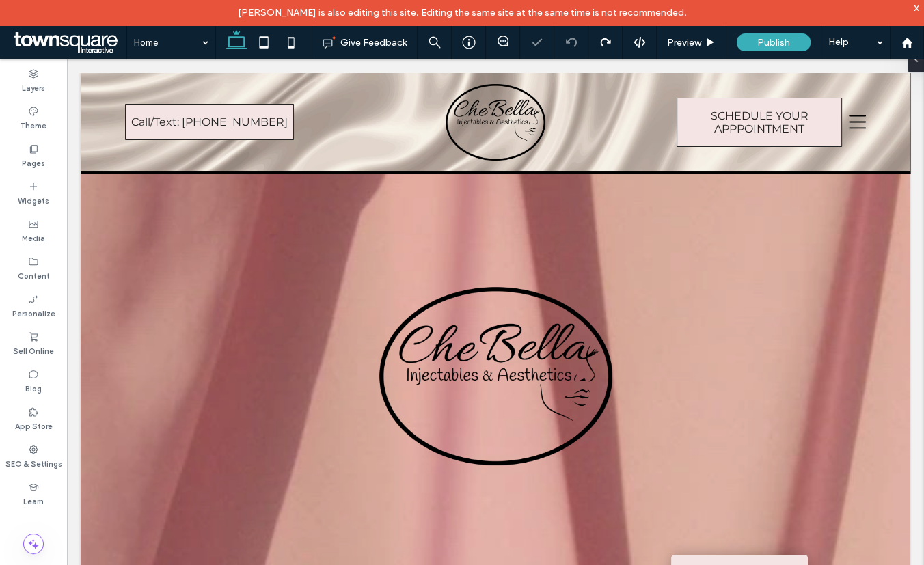
scroll to position [0, 0]
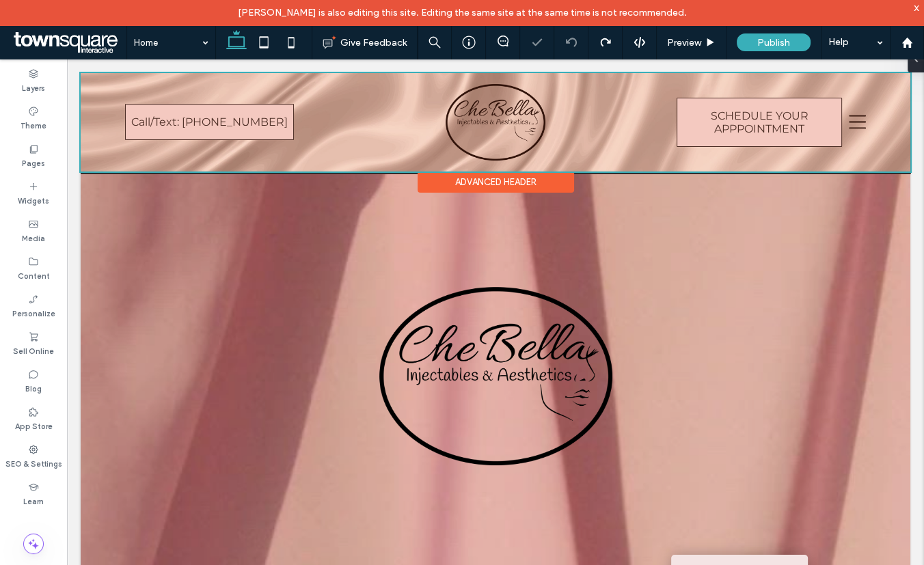
click at [850, 120] on div at bounding box center [496, 122] width 830 height 98
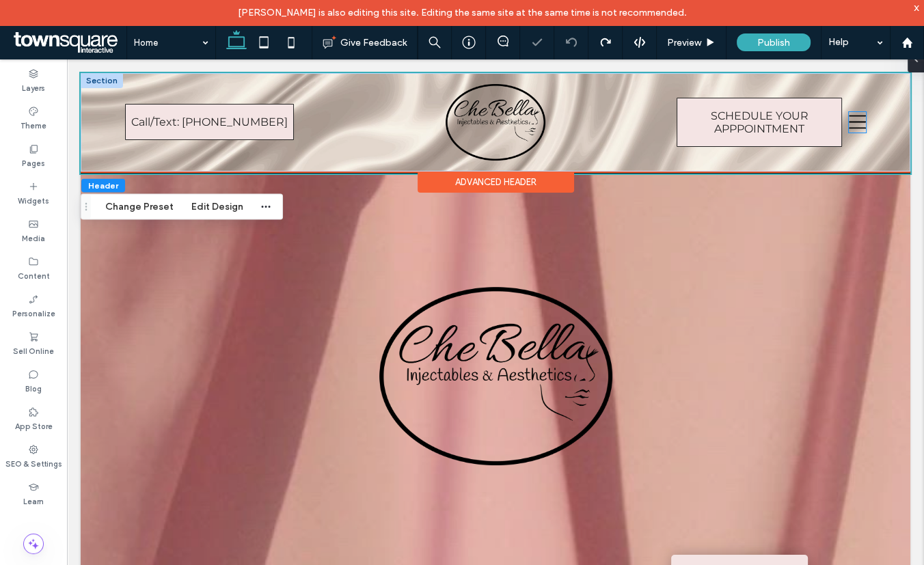
click at [849, 122] on icon at bounding box center [858, 123] width 18 height 14
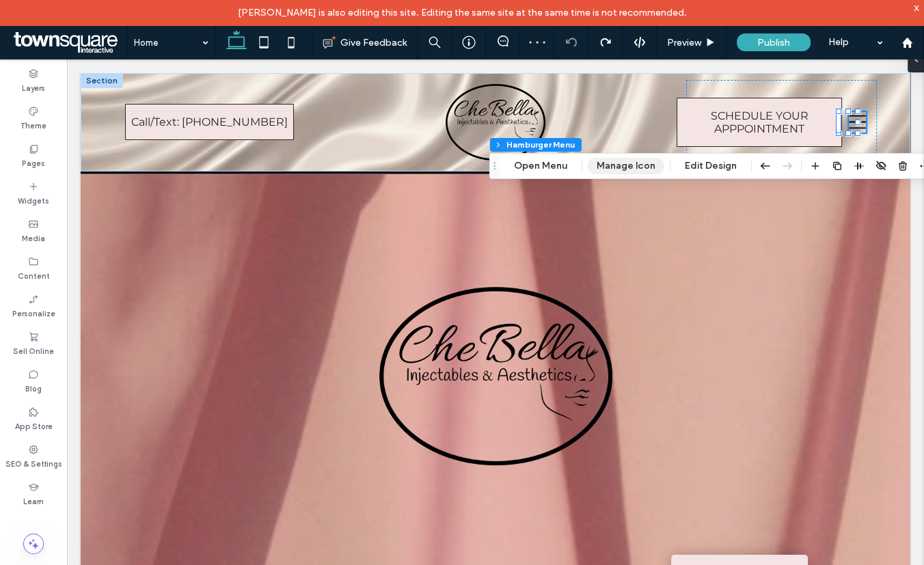
click at [615, 166] on button "Manage Icon" at bounding box center [626, 166] width 77 height 16
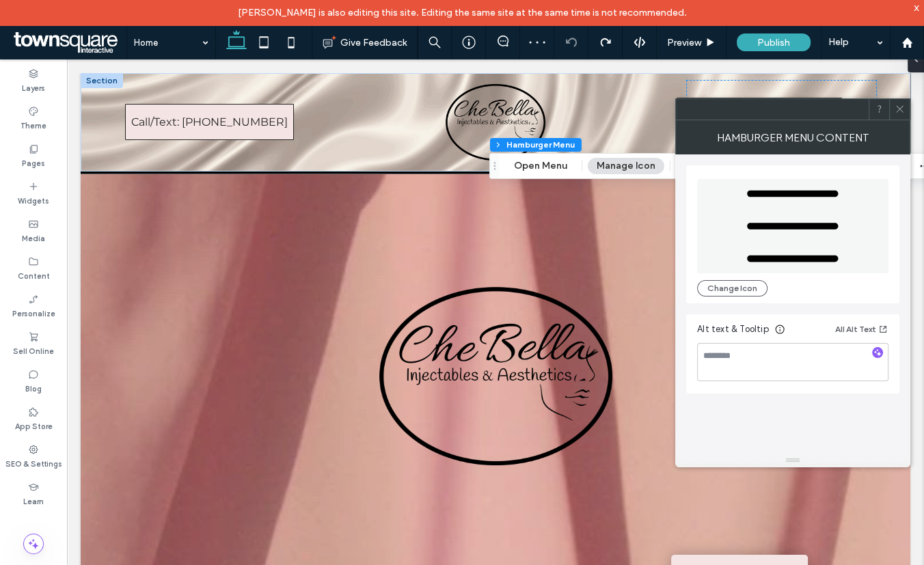
click at [900, 109] on icon at bounding box center [900, 109] width 10 height 10
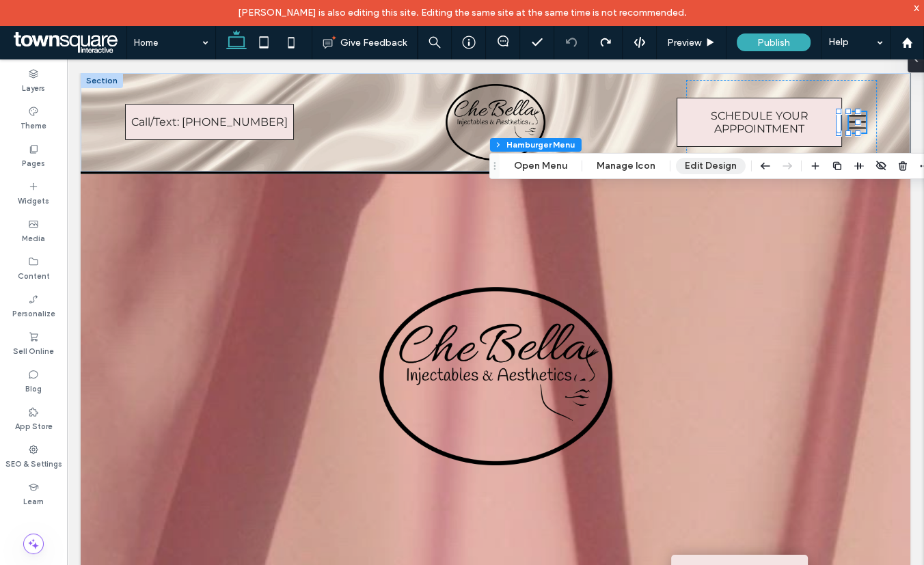
click at [707, 165] on button "Edit Design" at bounding box center [711, 166] width 70 height 16
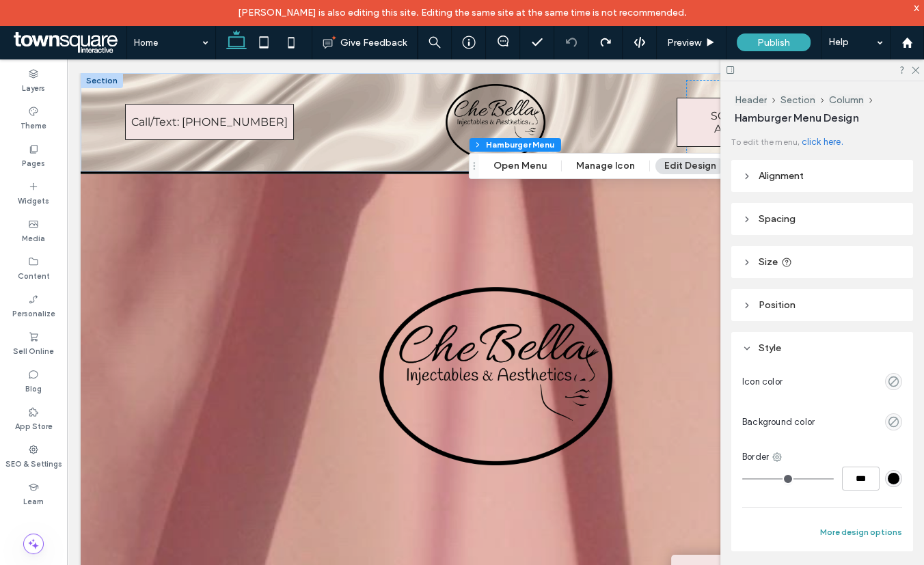
click at [837, 531] on button "More design options" at bounding box center [862, 532] width 82 height 16
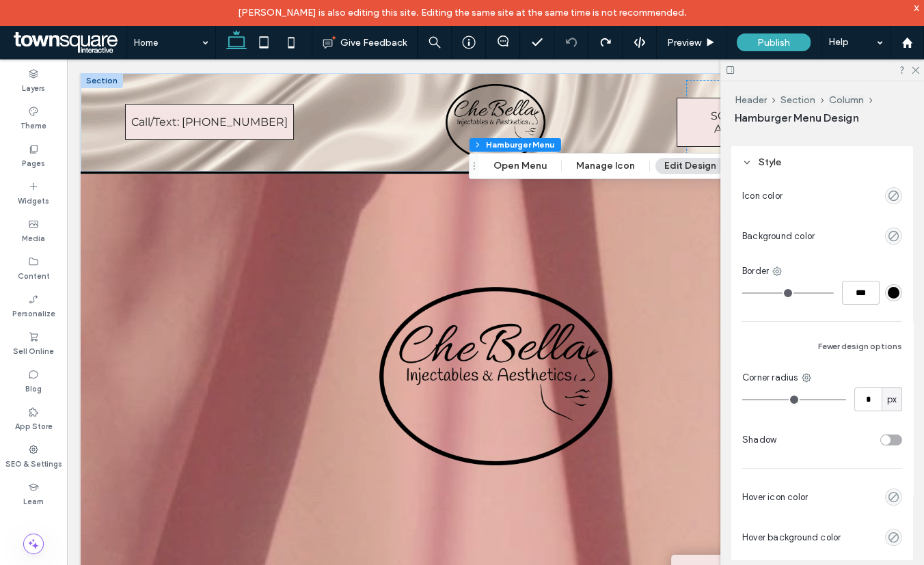
scroll to position [216, 0]
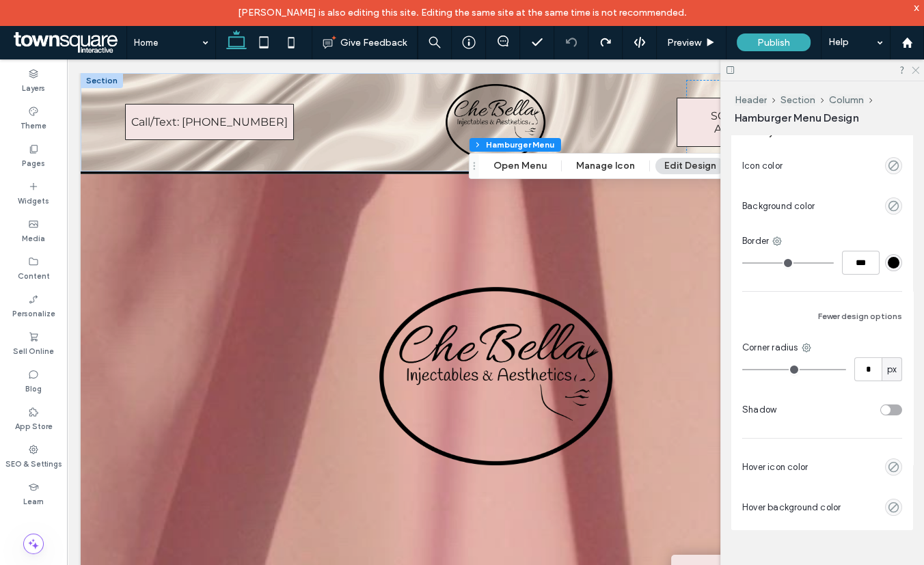
click at [915, 69] on use at bounding box center [916, 71] width 8 height 8
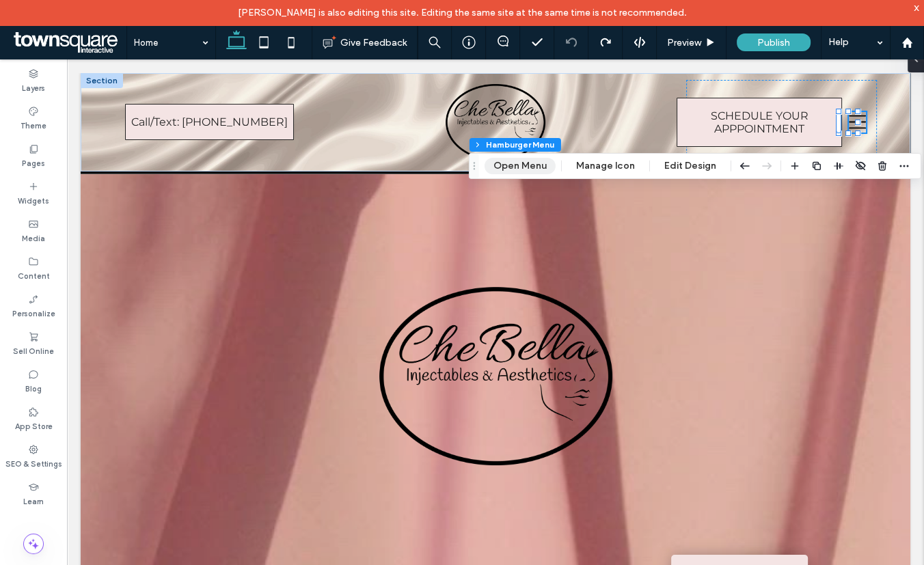
click at [500, 163] on button "Open Menu" at bounding box center [520, 166] width 71 height 16
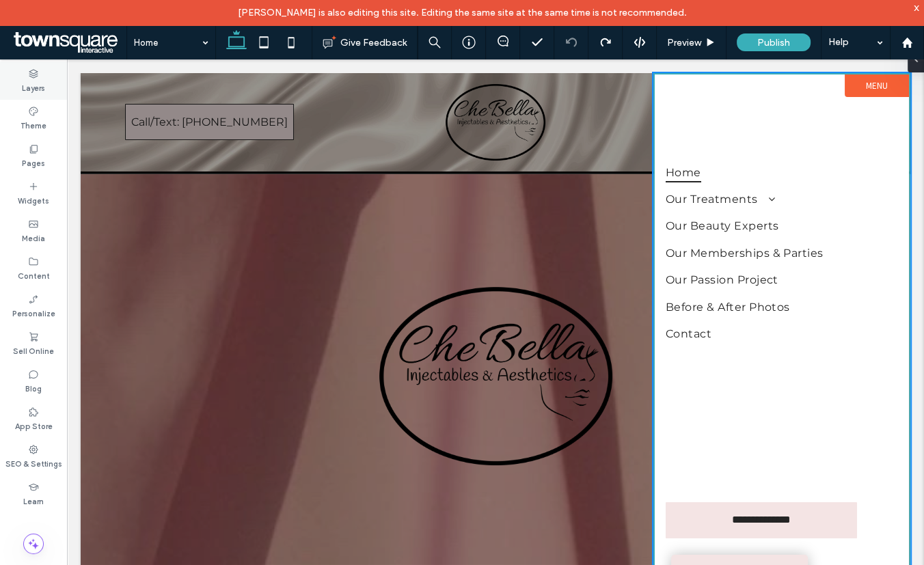
click at [16, 75] on div "Layers" at bounding box center [33, 81] width 67 height 38
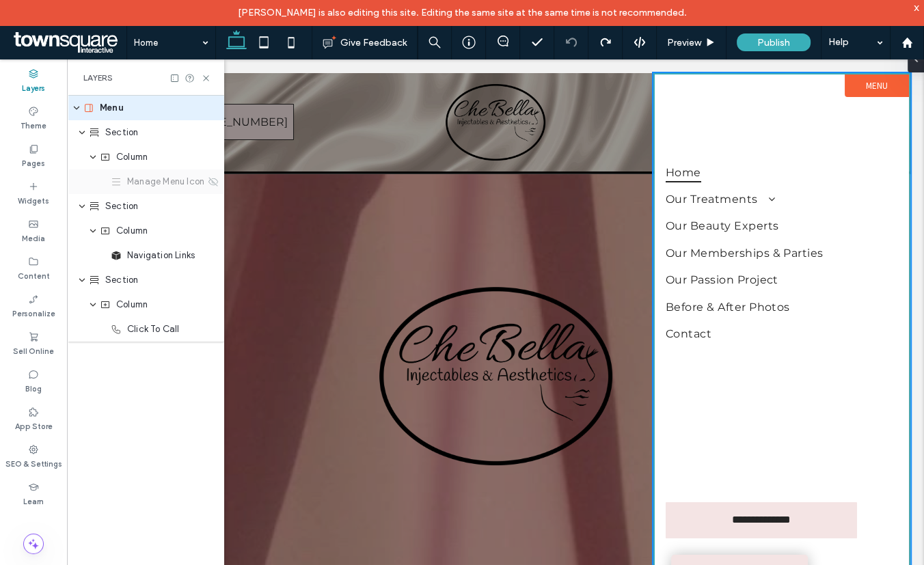
click at [144, 187] on span "Manage Menu Icon" at bounding box center [165, 182] width 77 height 14
click at [215, 183] on icon at bounding box center [213, 181] width 11 height 11
click at [205, 81] on icon at bounding box center [206, 78] width 10 height 10
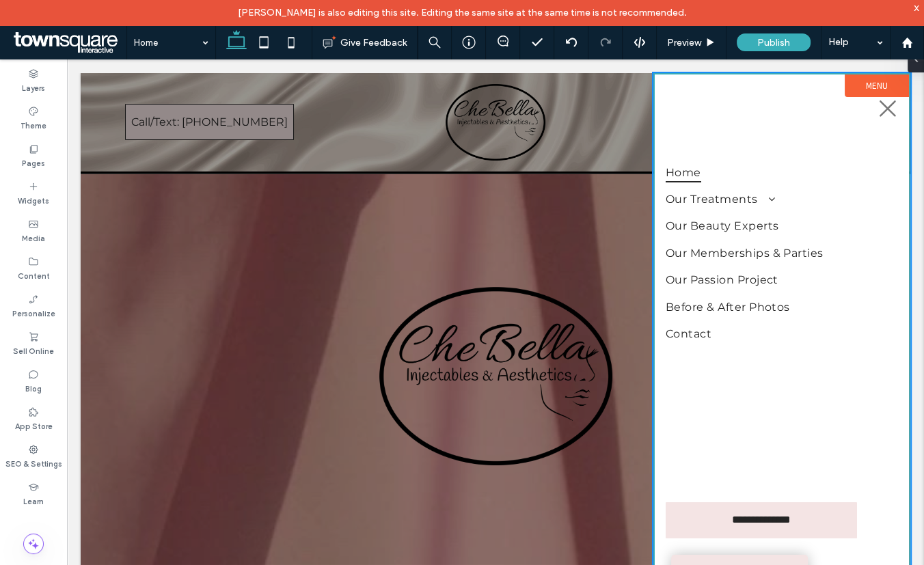
scroll to position [0, 0]
click at [882, 109] on icon at bounding box center [888, 108] width 21 height 21
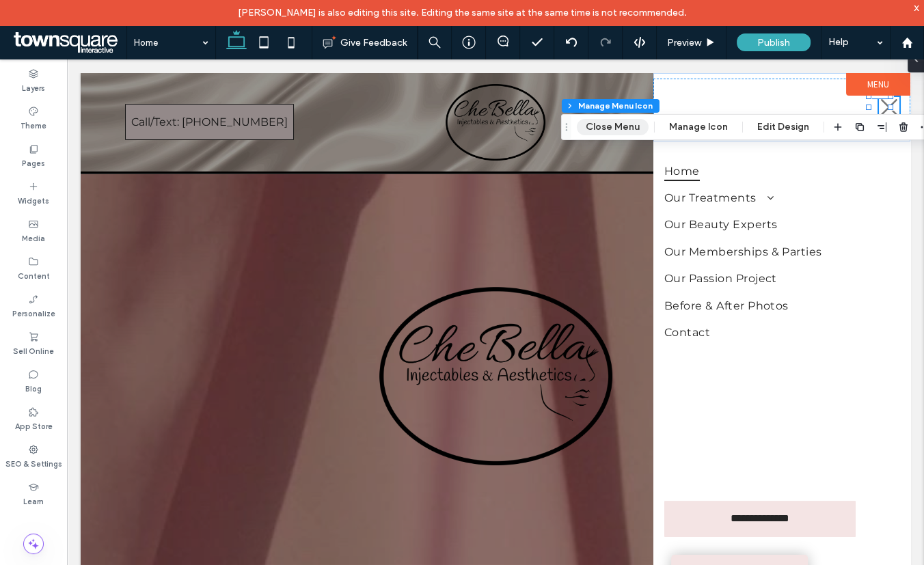
click at [622, 122] on button "Close Menu" at bounding box center [613, 127] width 72 height 16
